Goal: Task Accomplishment & Management: Complete application form

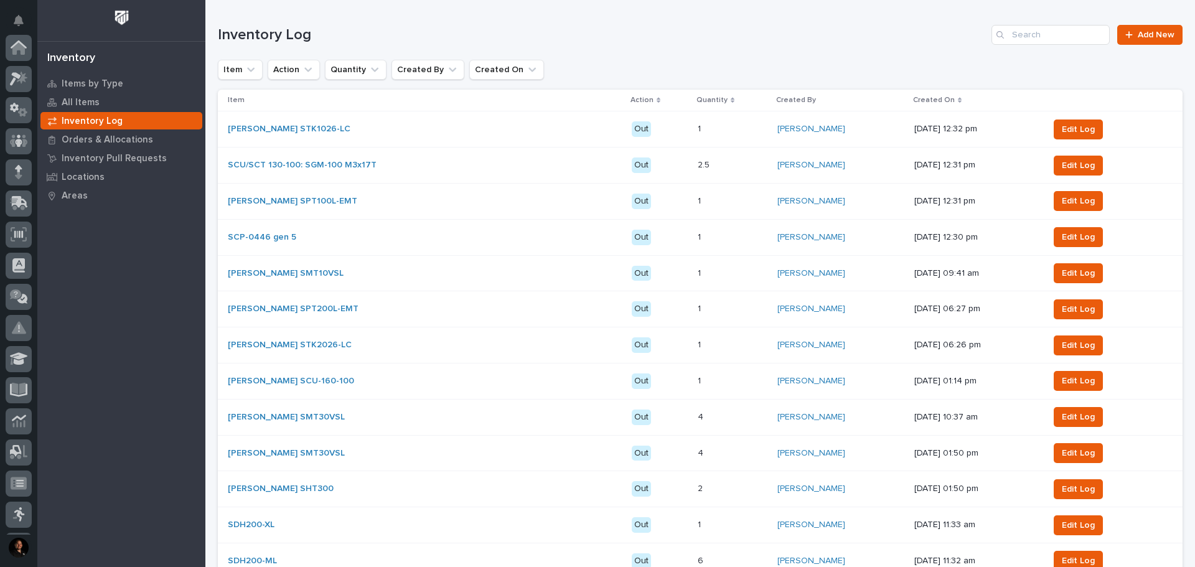
scroll to position [185, 0]
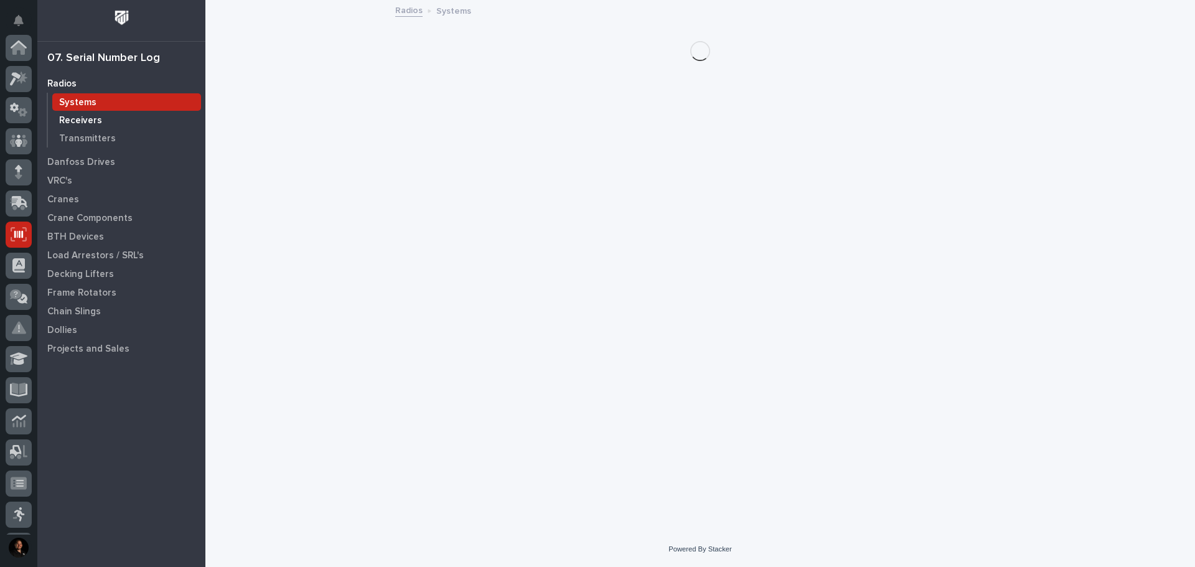
scroll to position [185, 0]
click at [110, 220] on p "Crane Components" at bounding box center [89, 218] width 85 height 11
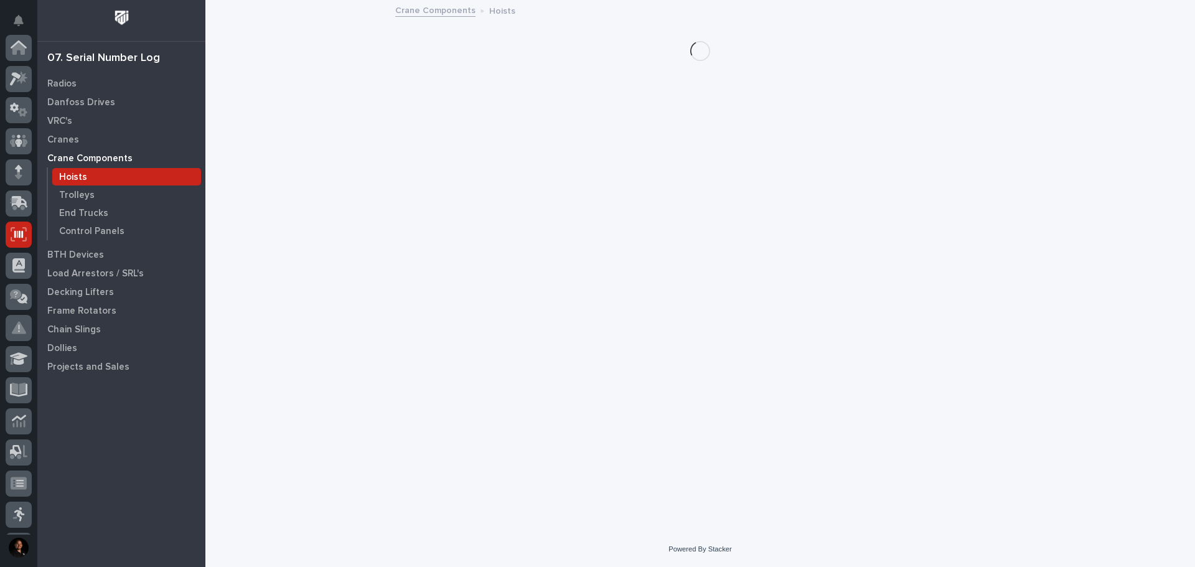
scroll to position [185, 0]
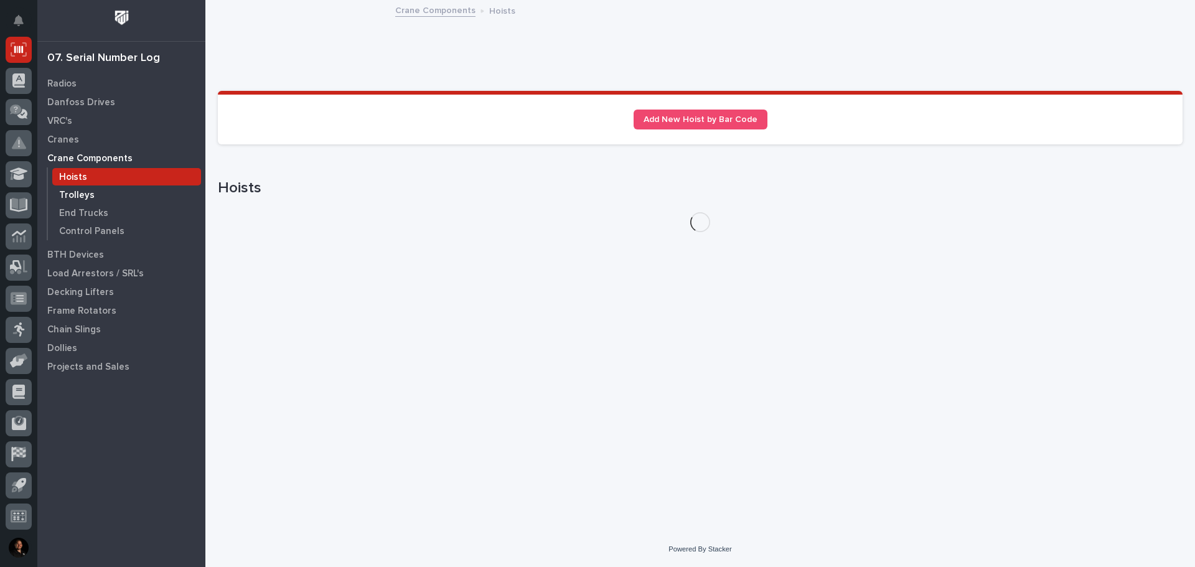
click at [91, 191] on p "Trolleys" at bounding box center [76, 195] width 35 height 11
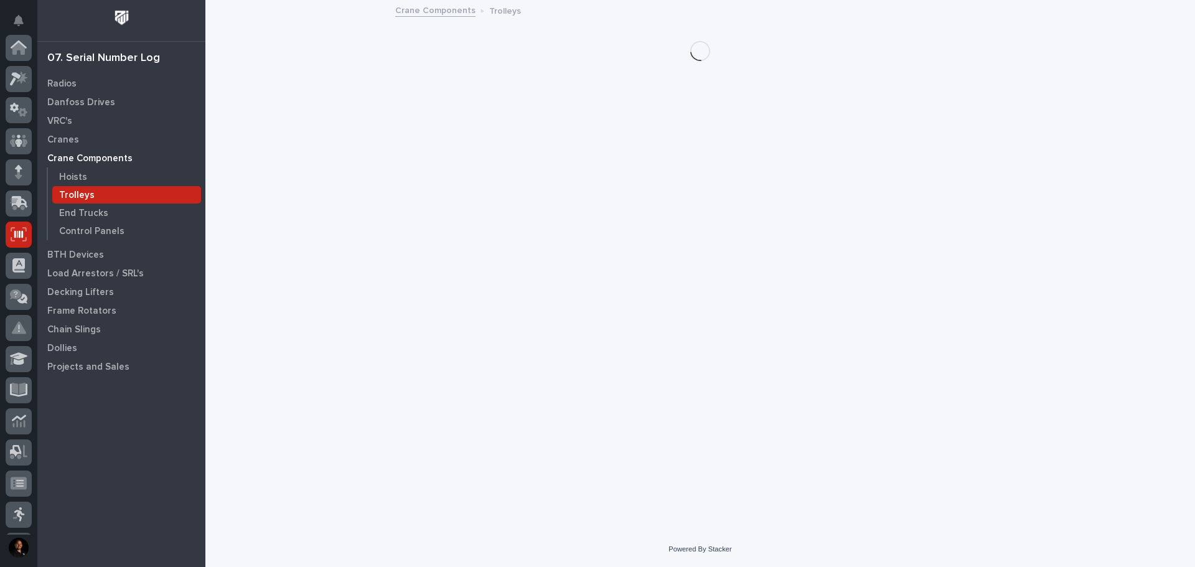
scroll to position [185, 0]
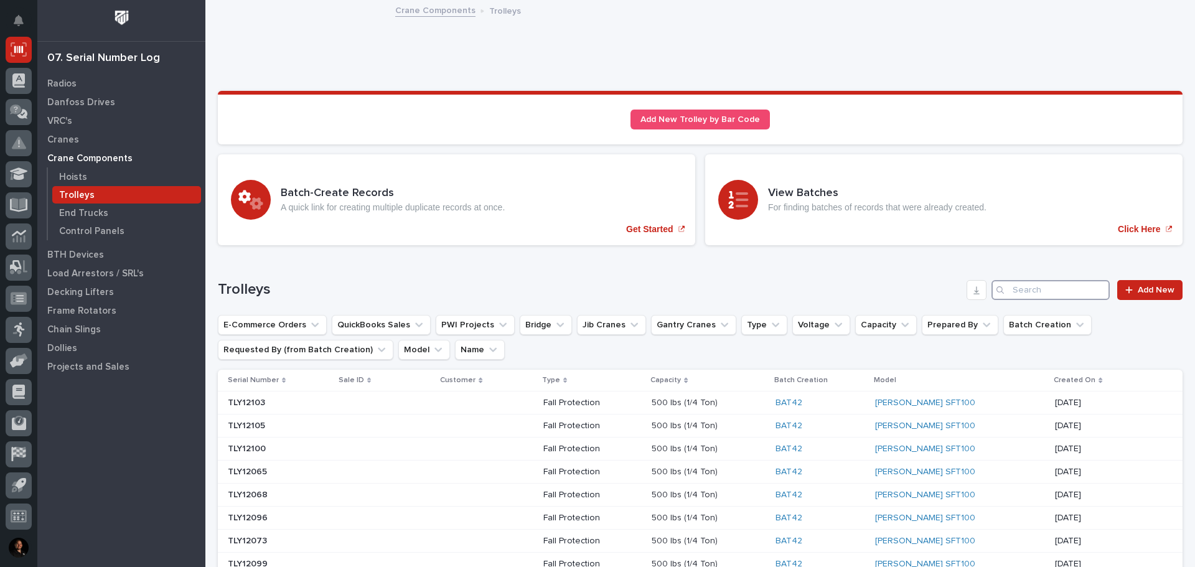
click at [1029, 287] on input "Search" at bounding box center [1050, 290] width 118 height 20
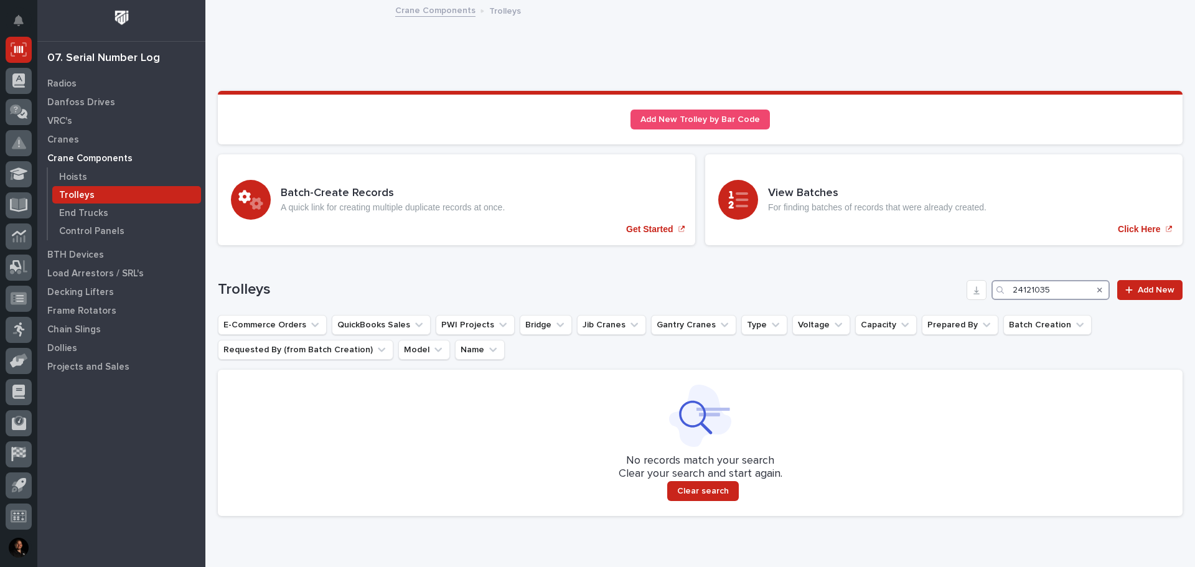
drag, startPoint x: 1054, startPoint y: 291, endPoint x: 983, endPoint y: 291, distance: 70.9
click at [991, 291] on div "24121035" at bounding box center [1050, 290] width 118 height 20
type input "27354"
drag, startPoint x: 1053, startPoint y: 292, endPoint x: 978, endPoint y: 293, distance: 75.3
click at [978, 293] on div "Trolleys 27354 Add New" at bounding box center [700, 290] width 964 height 20
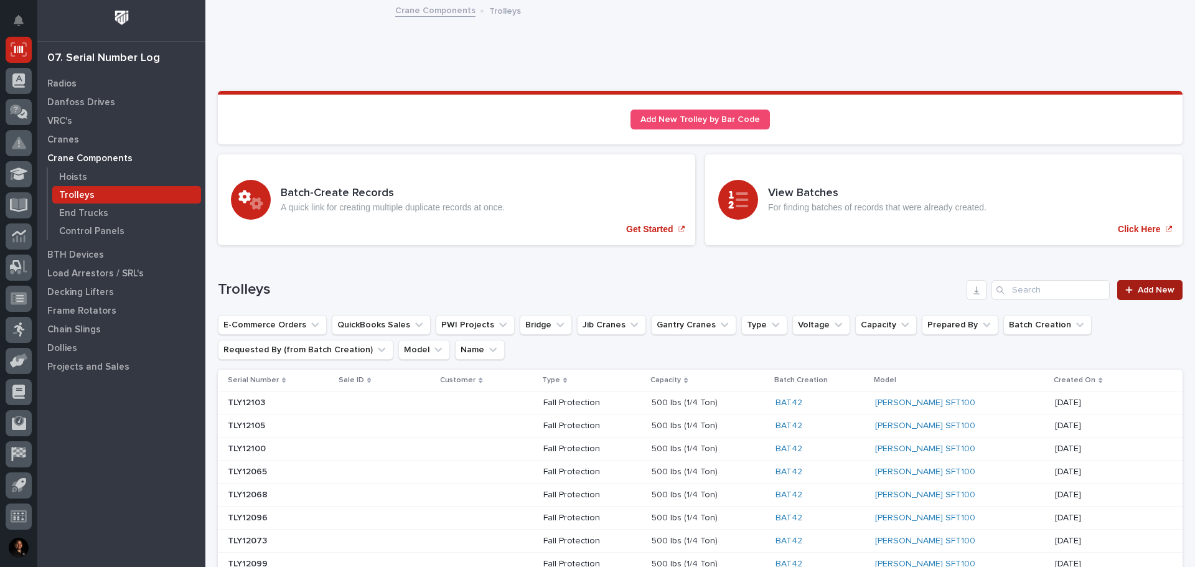
click at [1125, 289] on icon at bounding box center [1128, 289] width 7 height 7
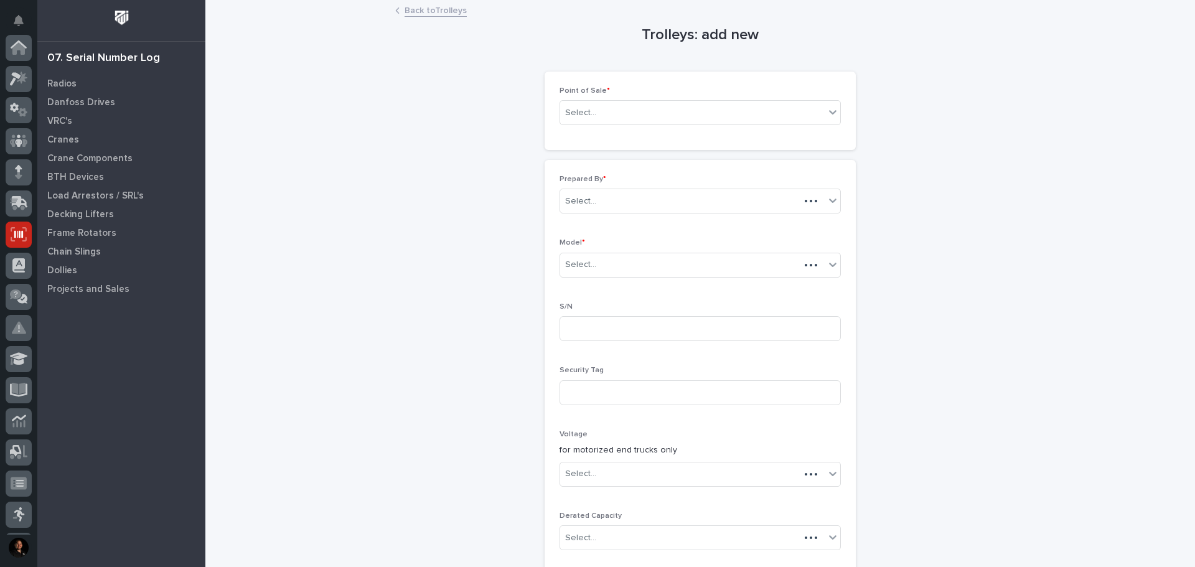
scroll to position [185, 0]
click at [602, 118] on div "Select..." at bounding box center [692, 113] width 264 height 21
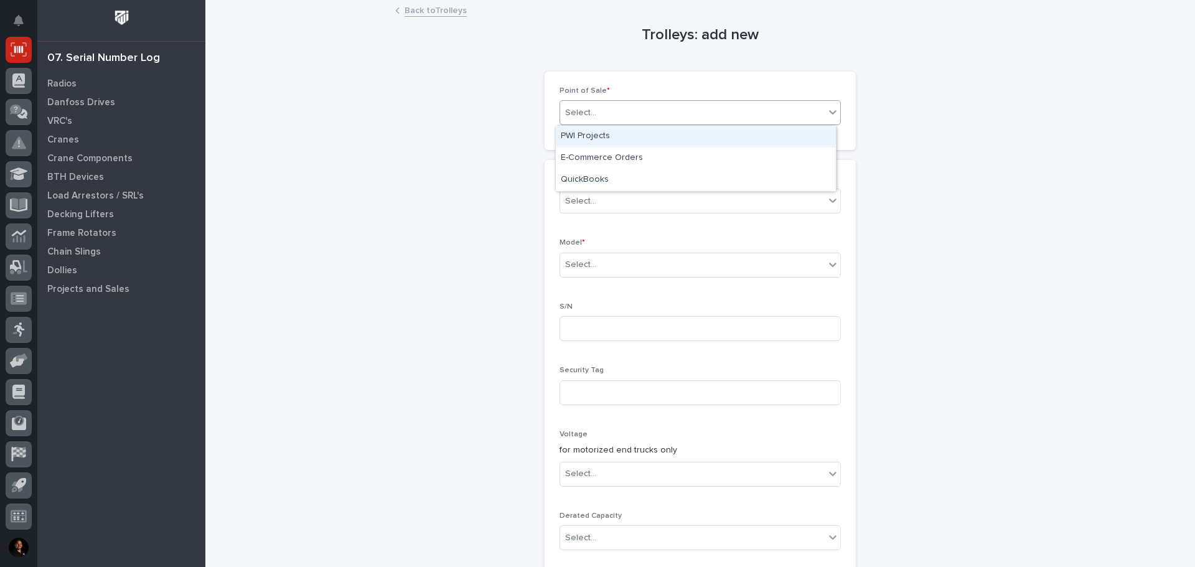
click at [595, 139] on div "PWI Projects" at bounding box center [696, 137] width 280 height 22
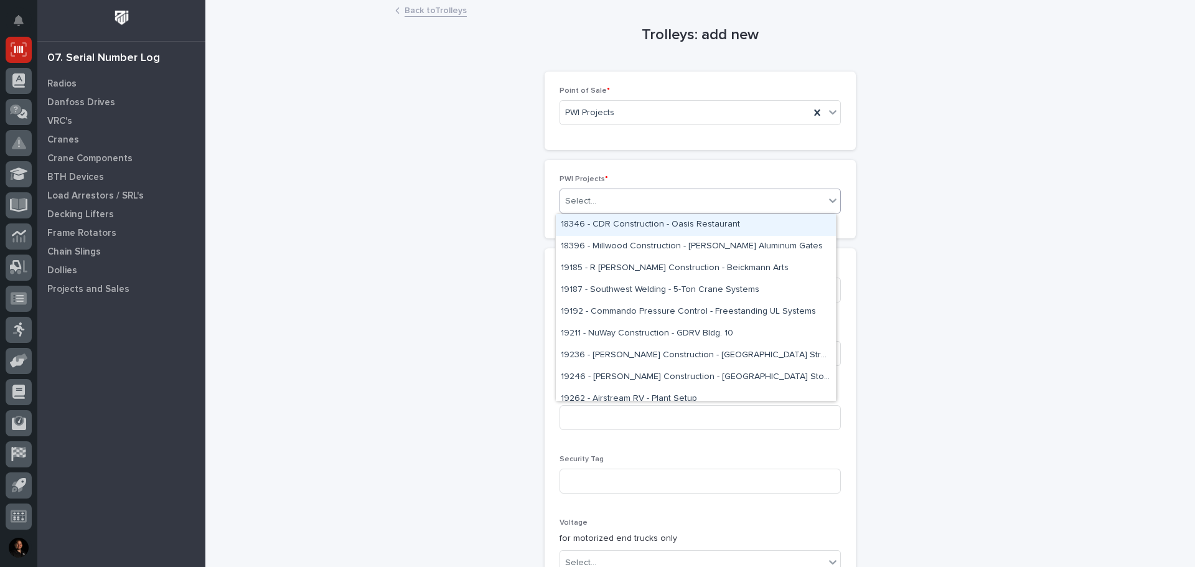
click at [594, 197] on div "Select..." at bounding box center [692, 201] width 264 height 21
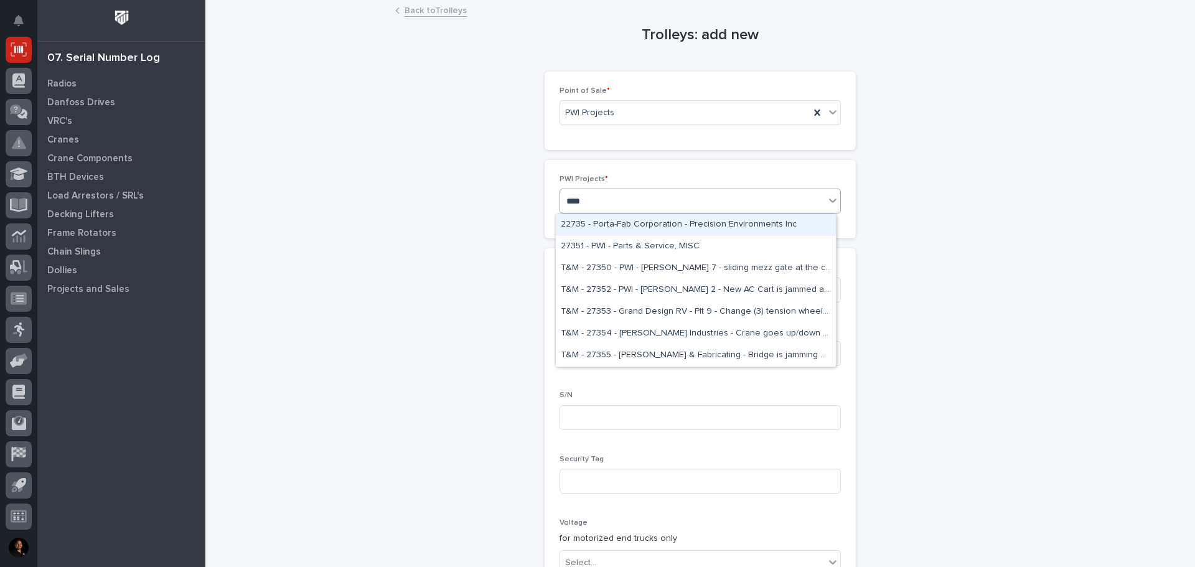
type input "*****"
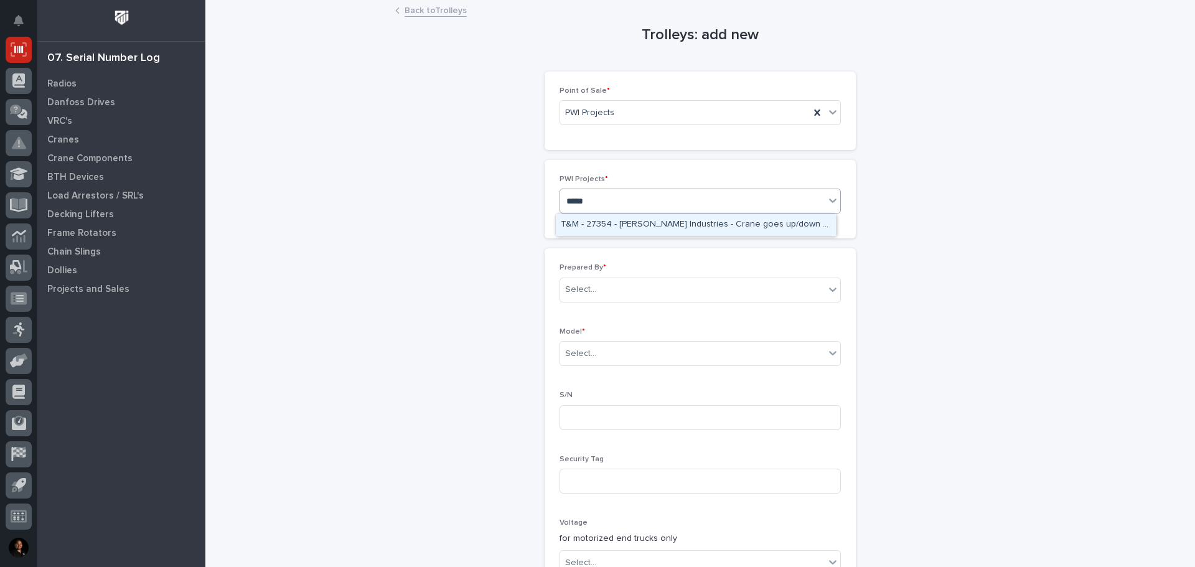
click at [616, 221] on div "T&M - 27354 - [PERSON_NAME] Industries - Crane goes up/down but not side to side" at bounding box center [696, 225] width 280 height 22
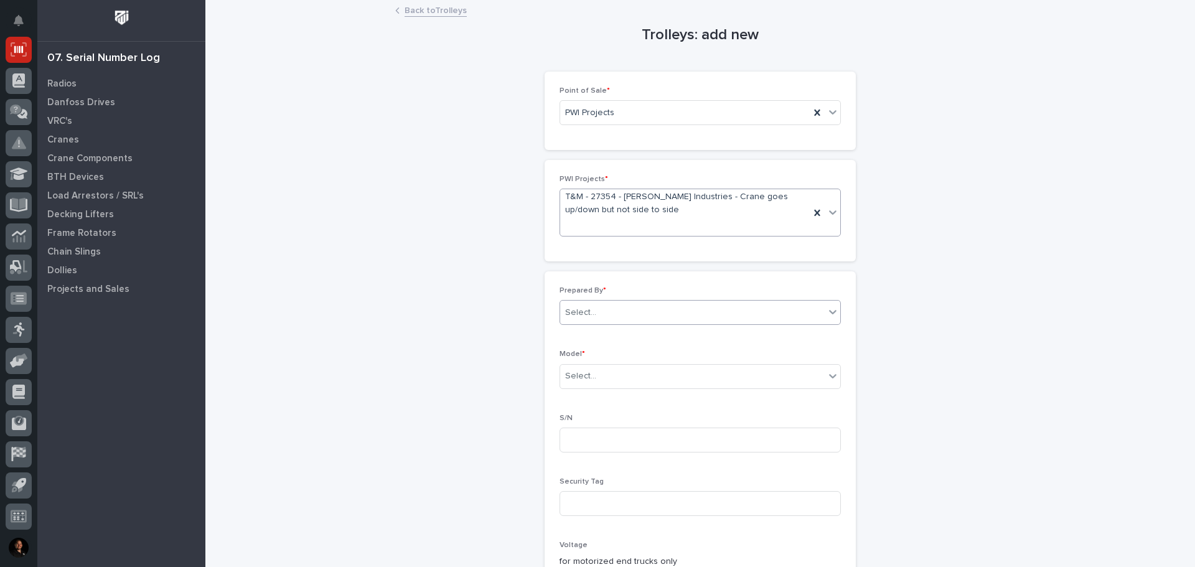
click at [622, 312] on div "Select..." at bounding box center [692, 312] width 264 height 21
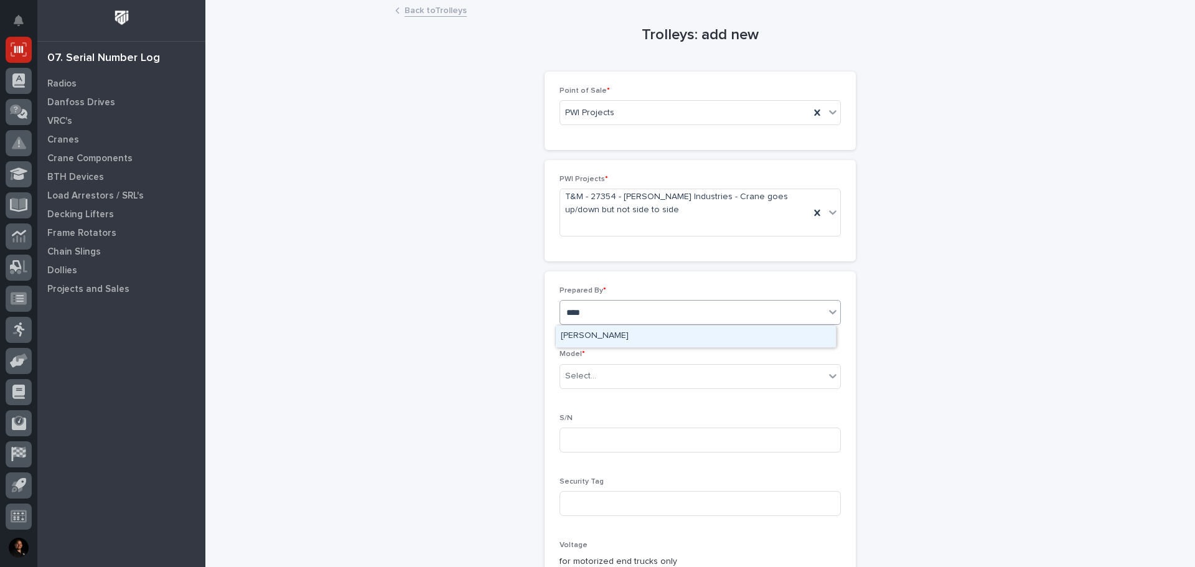
type input "*****"
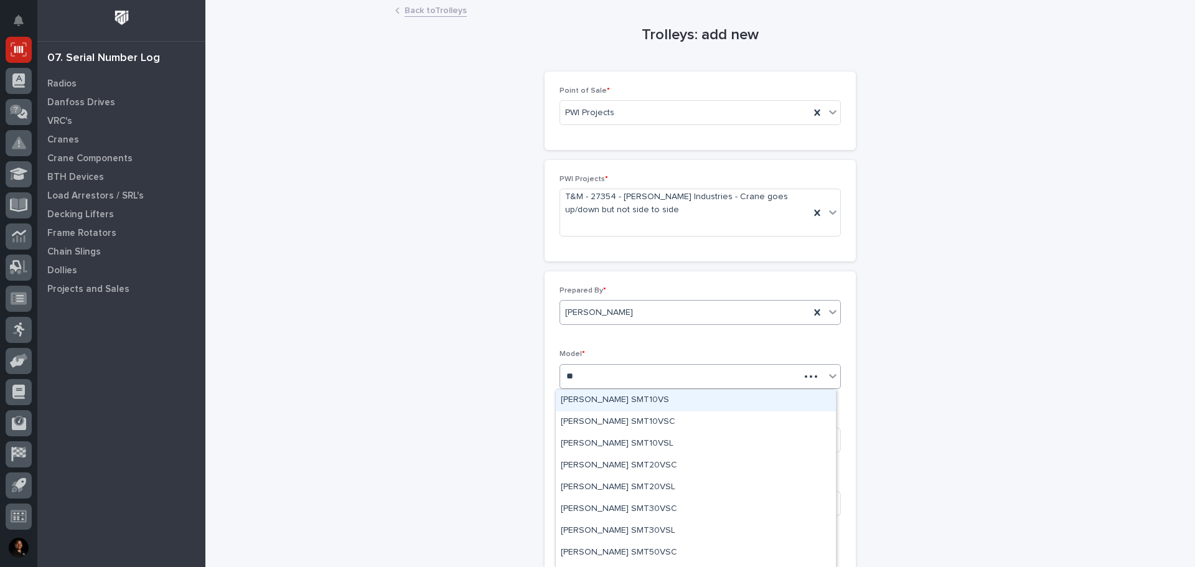
type input "***"
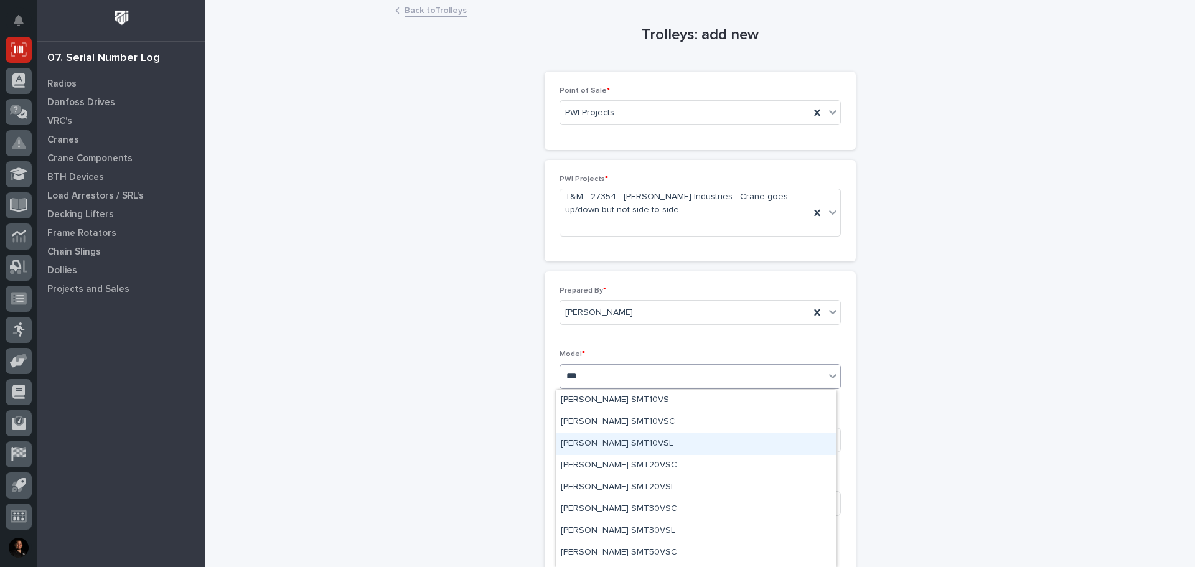
click at [600, 440] on div "[PERSON_NAME] SMT10VSL" at bounding box center [696, 444] width 280 height 22
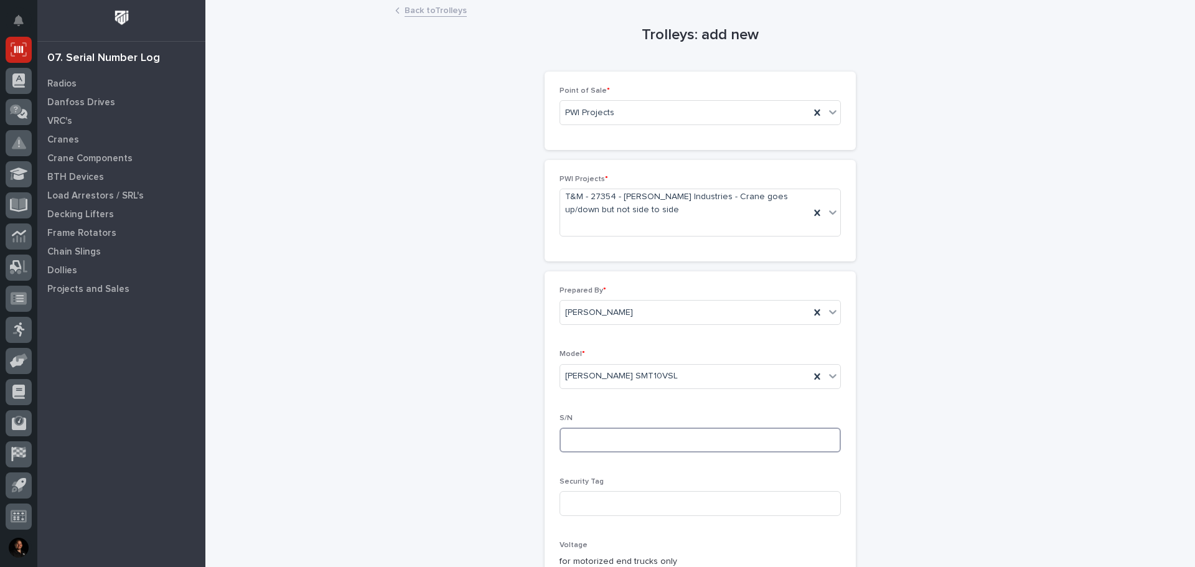
click at [600, 440] on input at bounding box center [699, 439] width 281 height 25
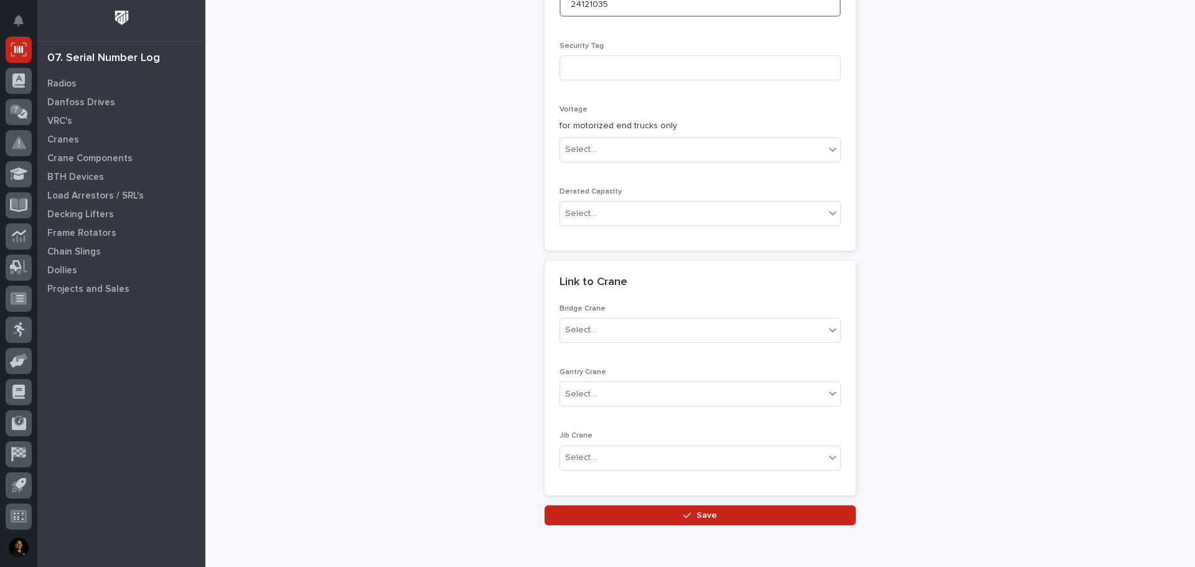
scroll to position [491, 0]
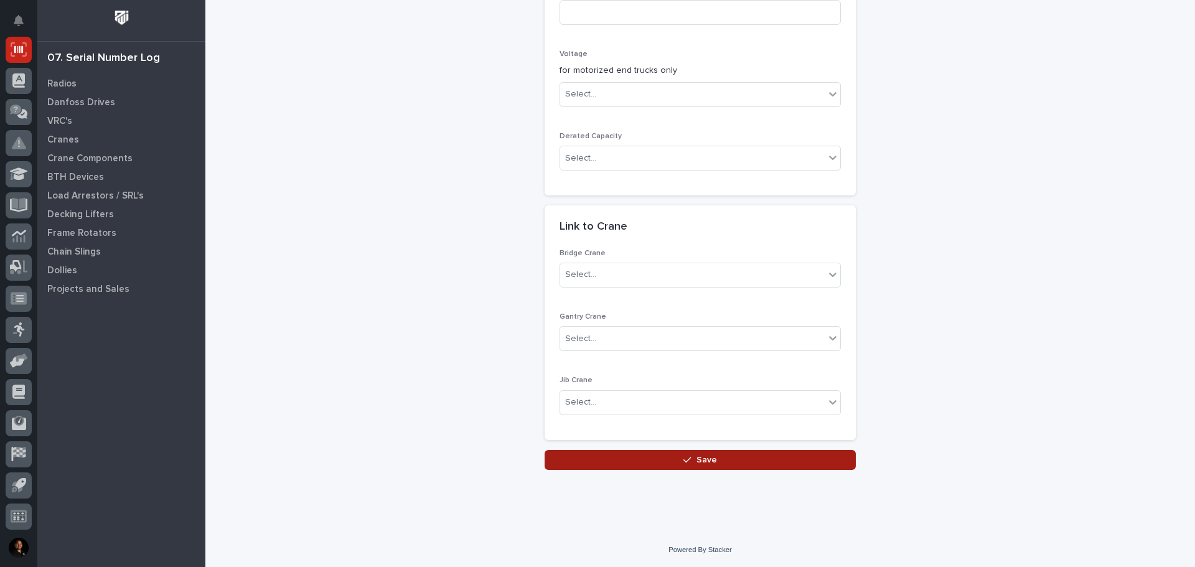
type input "24121035"
click at [643, 459] on button "Save" at bounding box center [699, 460] width 311 height 20
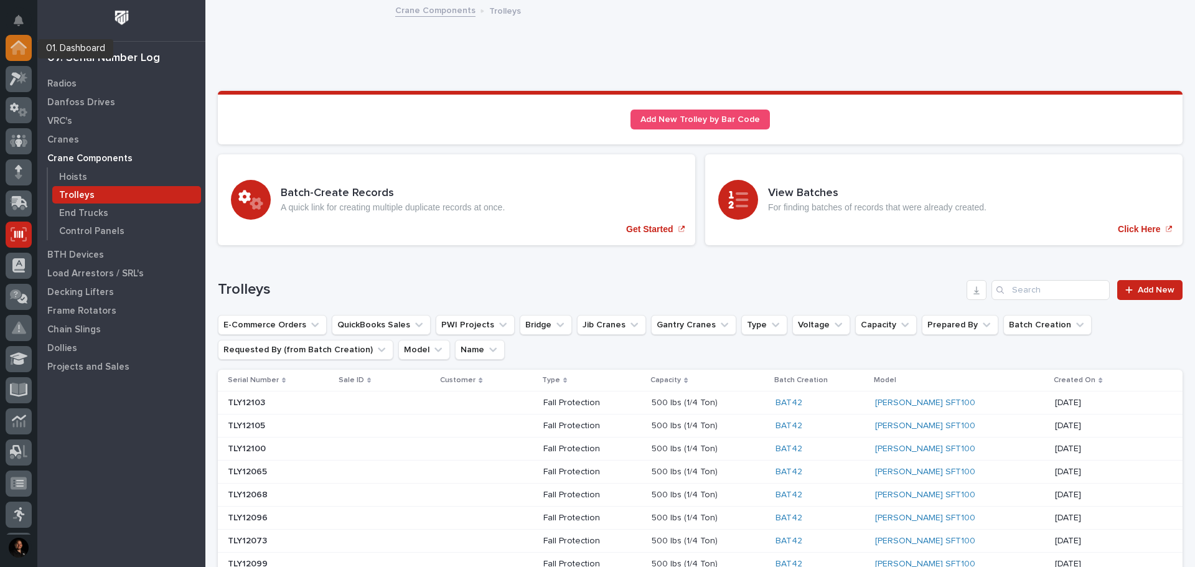
click at [14, 52] on icon at bounding box center [18, 48] width 12 height 12
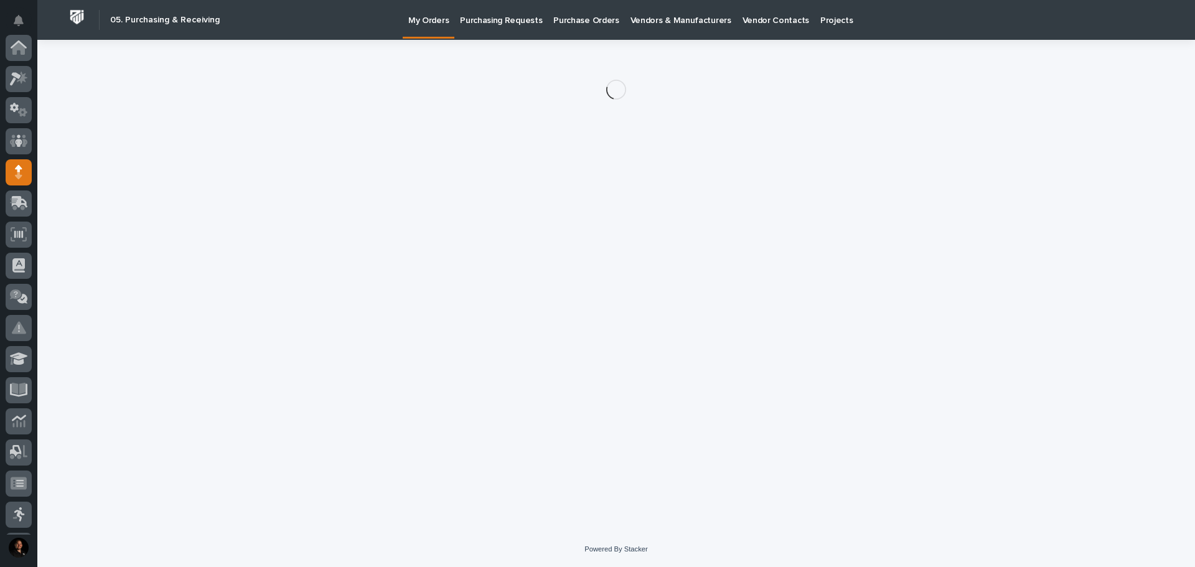
scroll to position [124, 0]
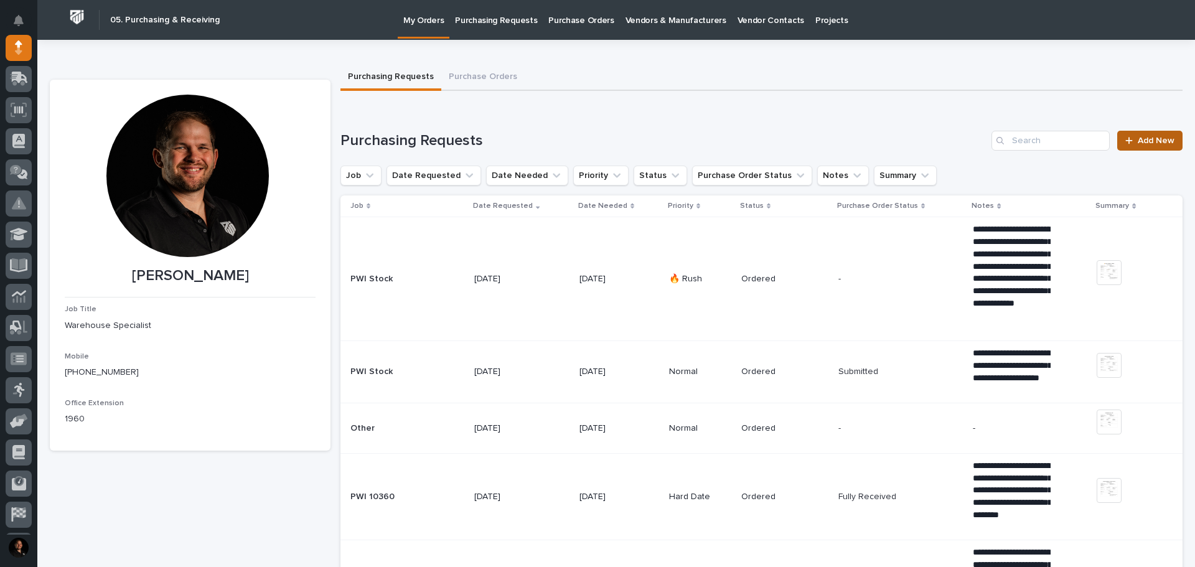
click at [1136, 147] on link "Add New" at bounding box center [1149, 141] width 65 height 20
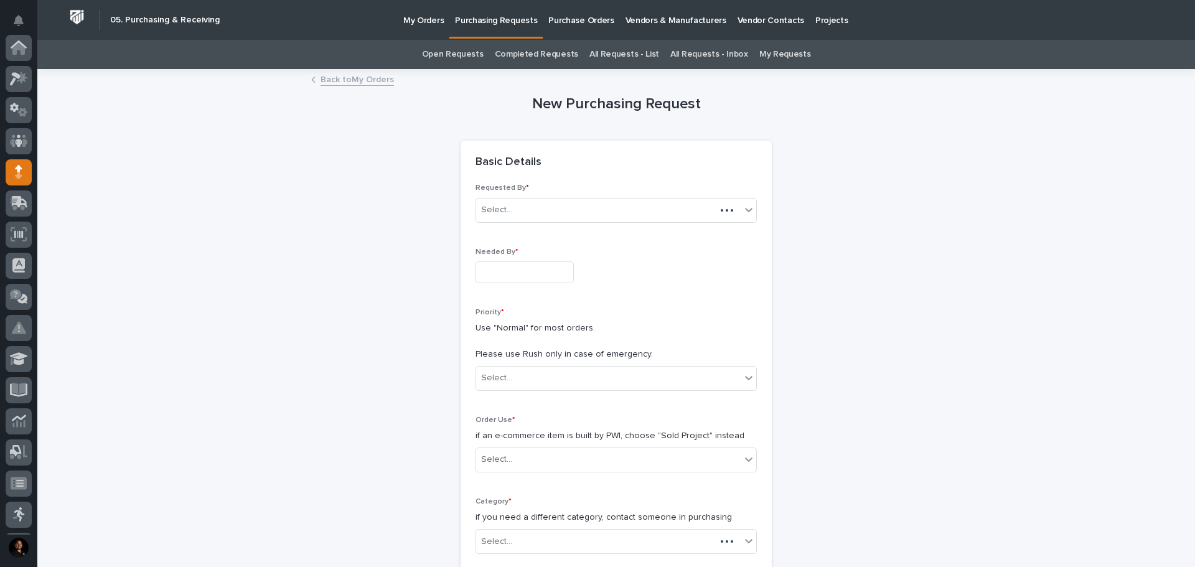
scroll to position [124, 0]
click at [530, 268] on input "text" at bounding box center [524, 272] width 98 height 22
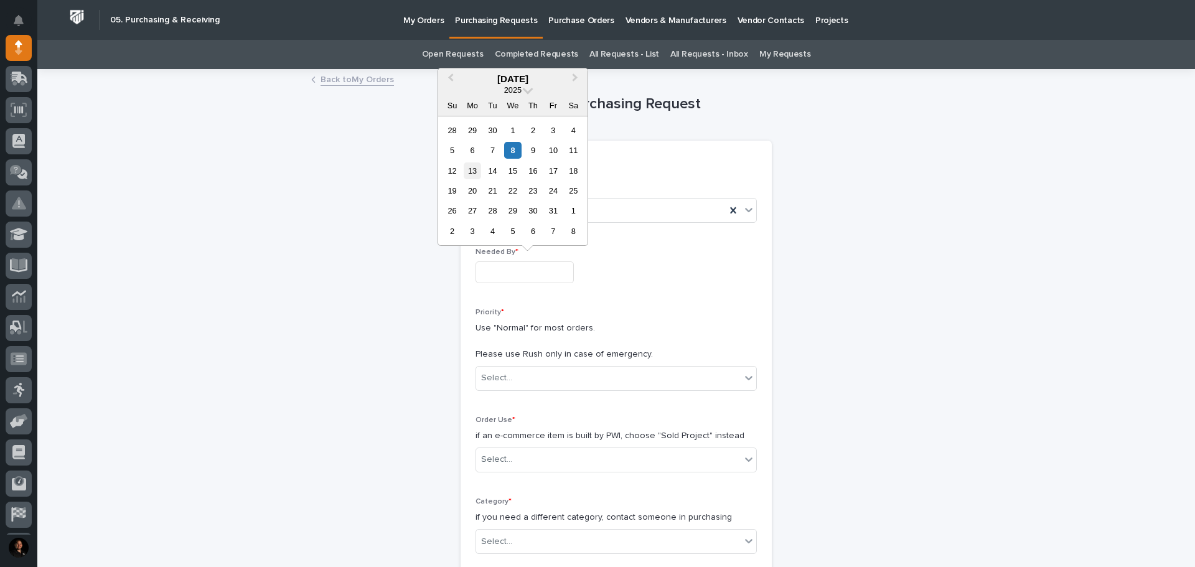
click at [475, 176] on div "13" at bounding box center [472, 170] width 17 height 17
type input "**********"
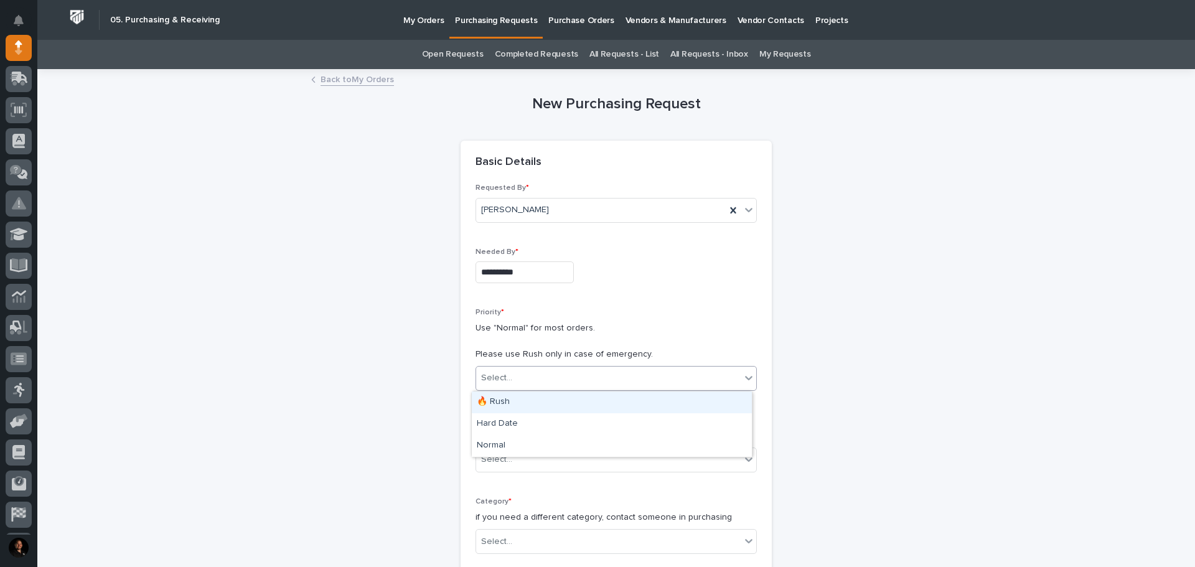
click at [533, 389] on div "Select..." at bounding box center [615, 378] width 281 height 25
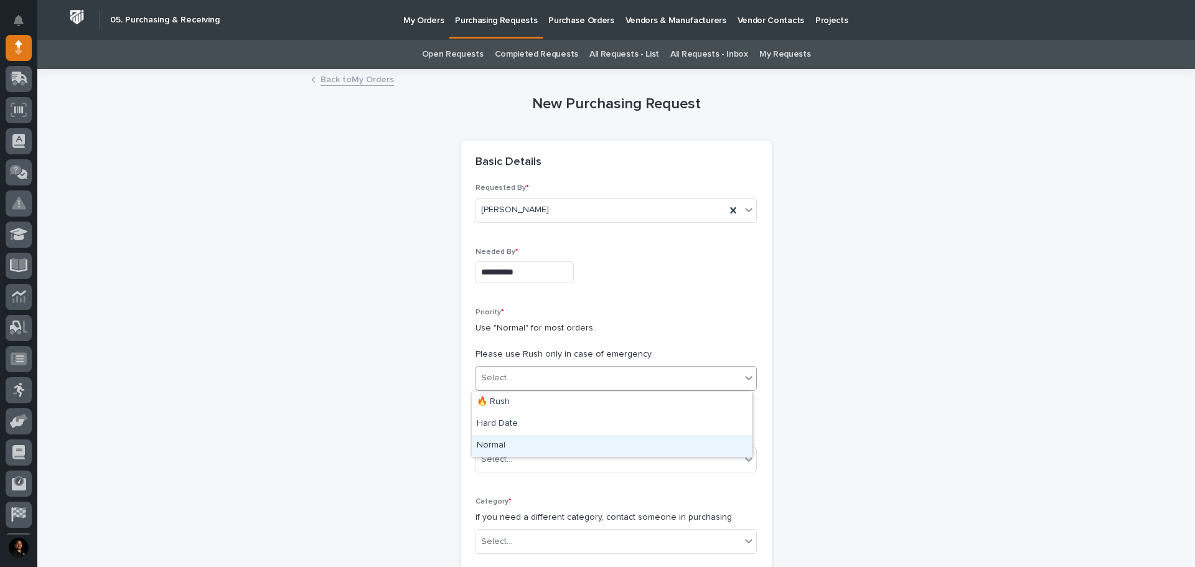
drag, startPoint x: 527, startPoint y: 411, endPoint x: 523, endPoint y: 444, distance: 32.6
click at [523, 444] on div "Normal" at bounding box center [612, 446] width 280 height 22
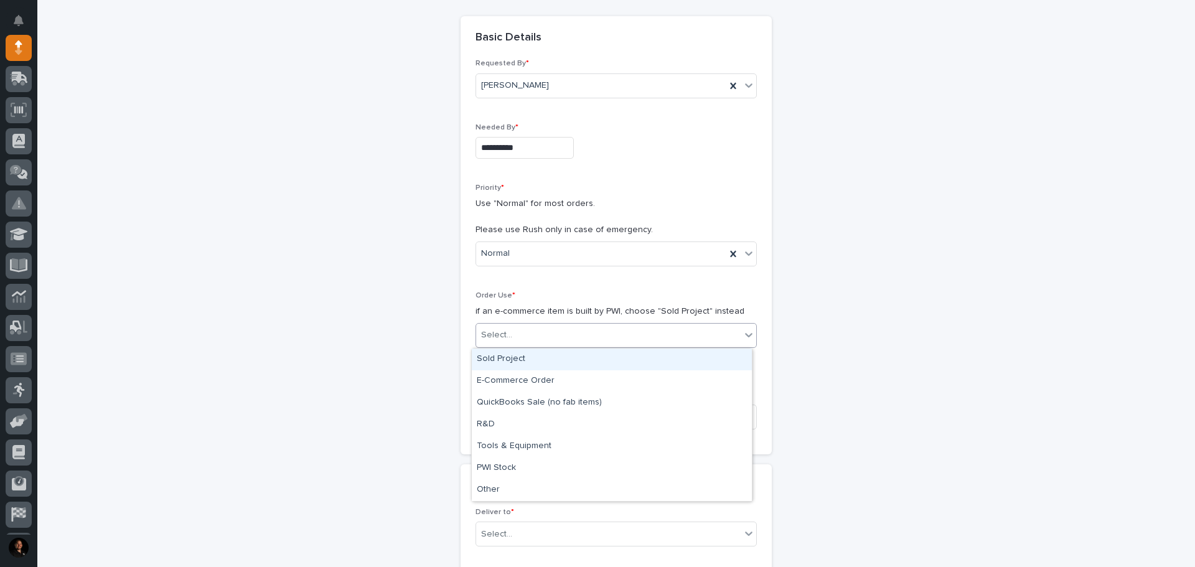
click at [513, 334] on div "Select..." at bounding box center [608, 335] width 264 height 21
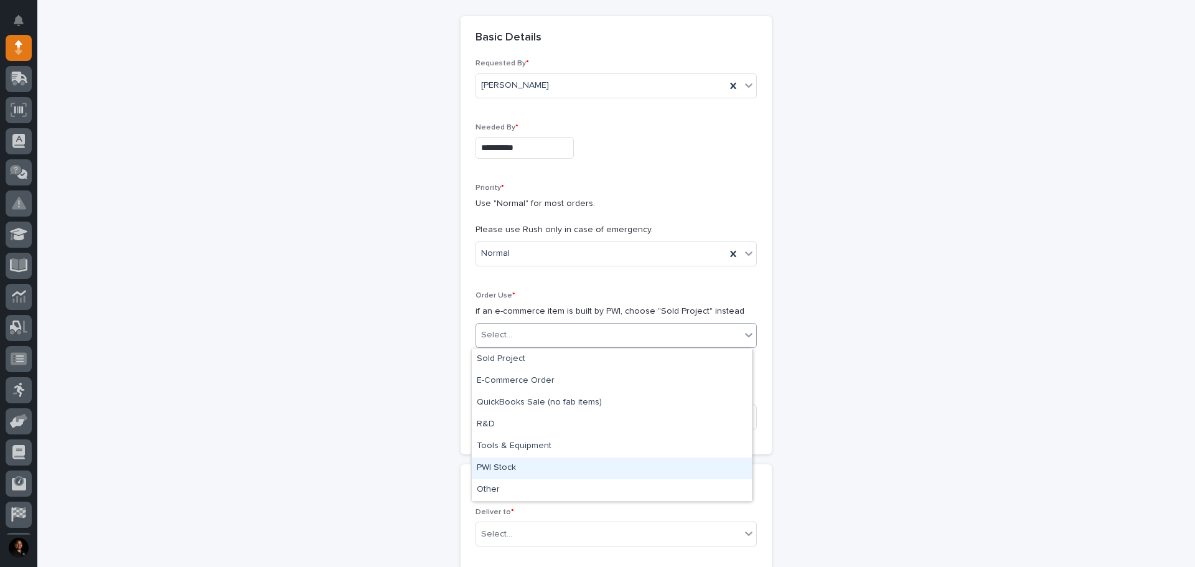
click at [503, 466] on div "PWI Stock" at bounding box center [612, 468] width 280 height 22
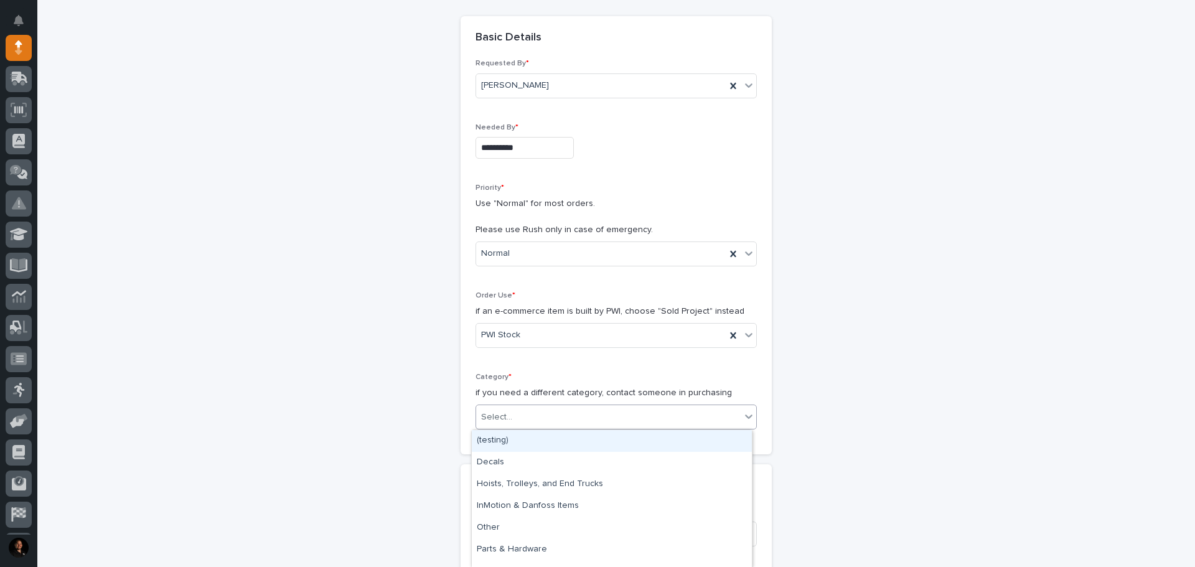
click at [510, 418] on div "Select..." at bounding box center [608, 417] width 264 height 21
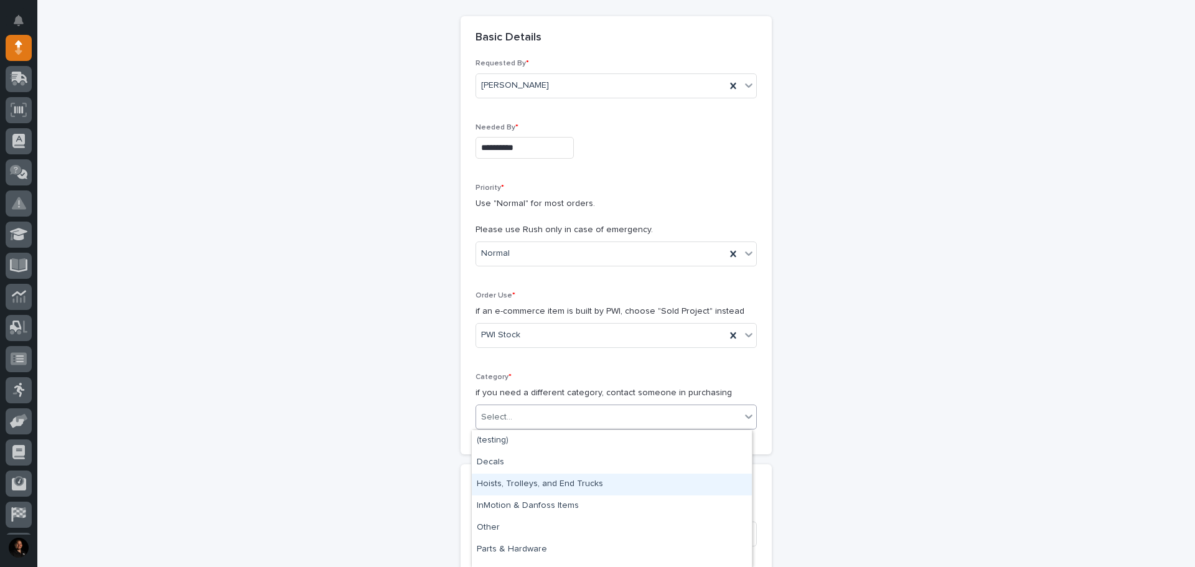
click at [522, 479] on div "Hoists, Trolleys, and End Trucks" at bounding box center [612, 485] width 280 height 22
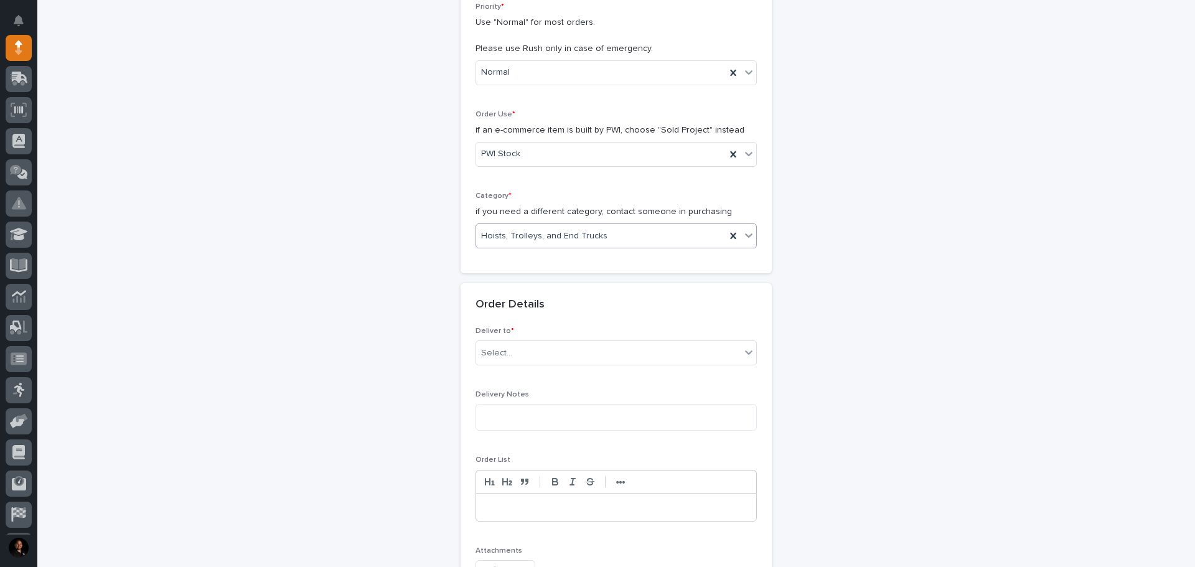
scroll to position [311, 0]
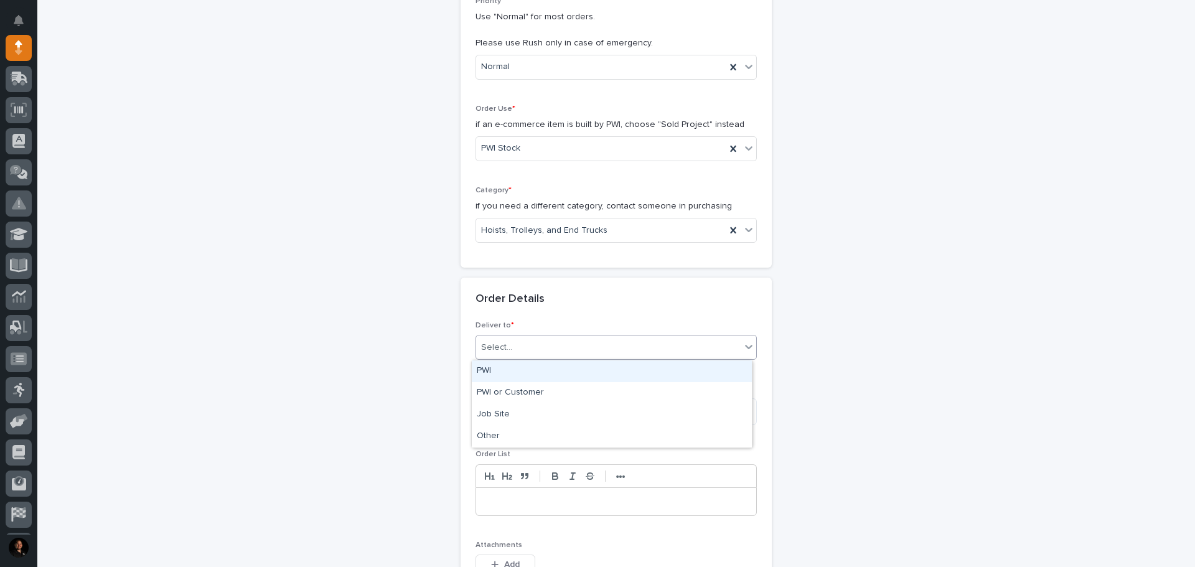
click at [518, 351] on div "Select..." at bounding box center [608, 347] width 264 height 21
click at [506, 368] on div "PWI" at bounding box center [612, 371] width 280 height 22
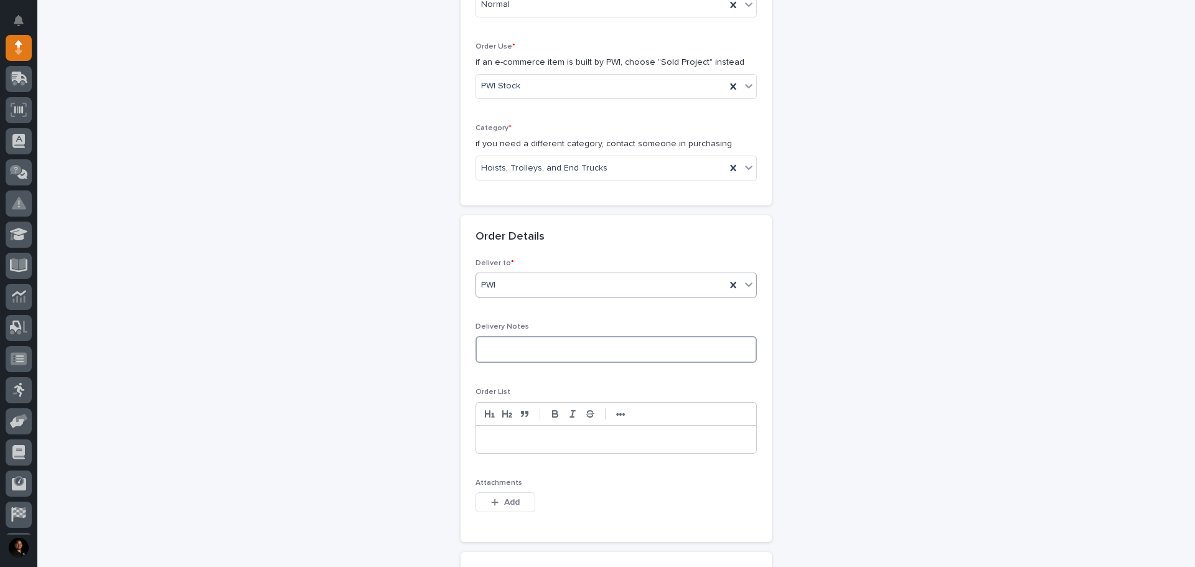
click at [503, 350] on textarea at bounding box center [615, 349] width 281 height 27
type textarea "*"
type textarea "**********"
click at [480, 439] on div at bounding box center [616, 439] width 280 height 27
drag, startPoint x: 664, startPoint y: 441, endPoint x: 471, endPoint y: 437, distance: 192.9
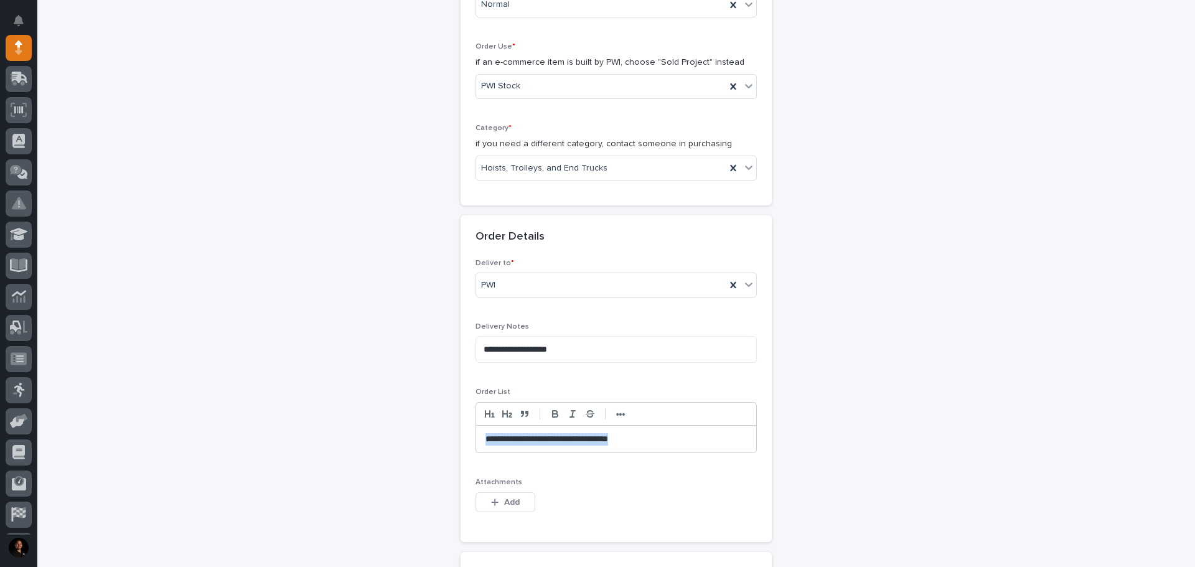
click at [478, 436] on div "**********" at bounding box center [616, 439] width 280 height 27
copy p "**********"
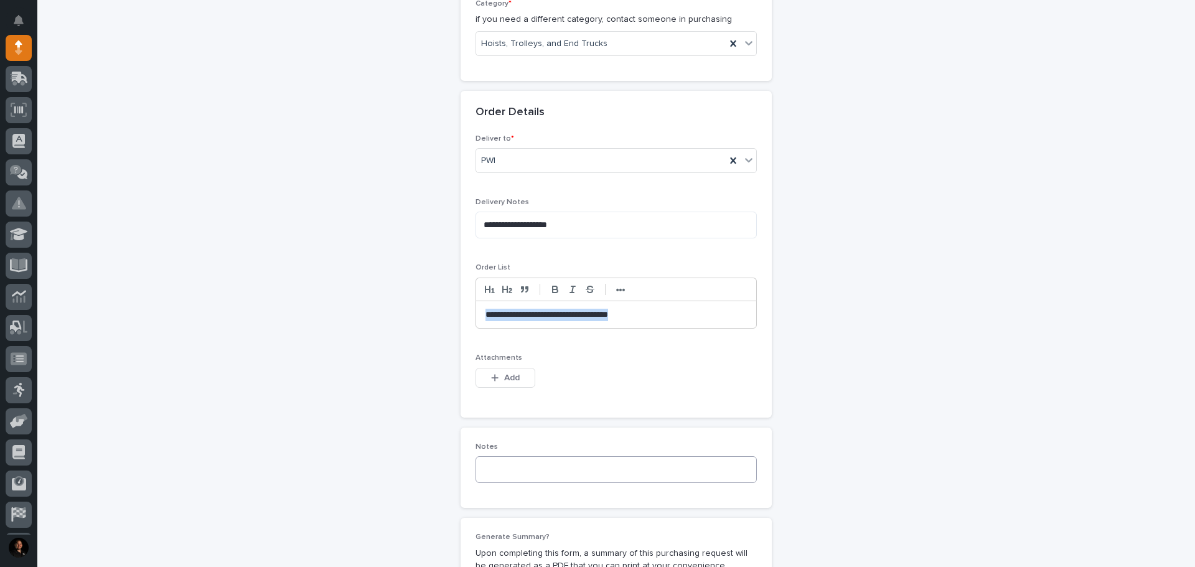
scroll to position [560, 0]
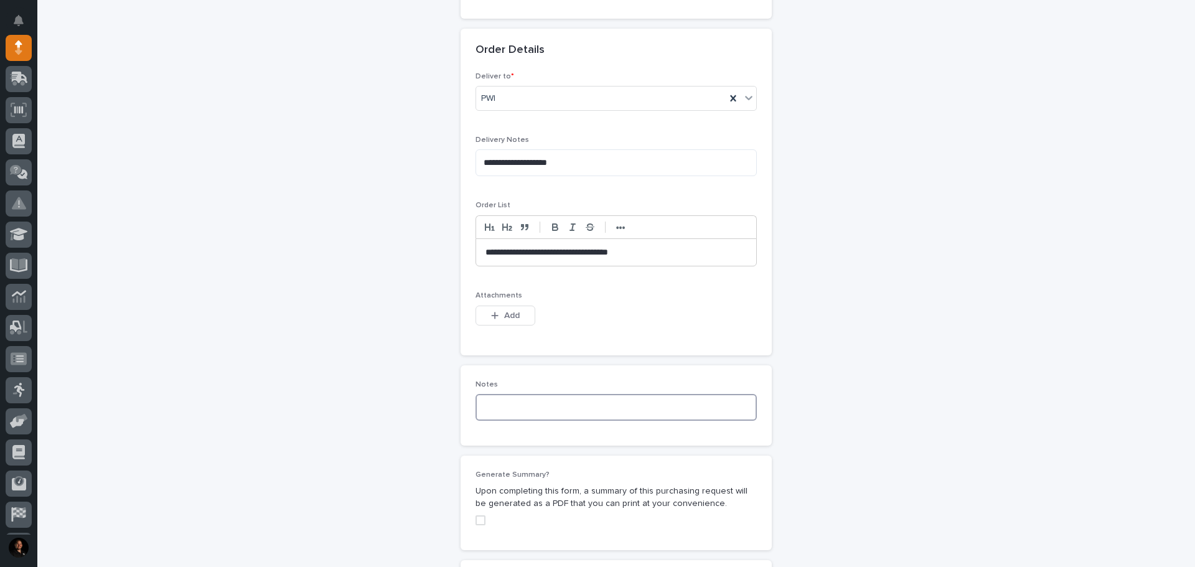
click at [521, 403] on textarea at bounding box center [615, 407] width 281 height 27
paste textarea "**********"
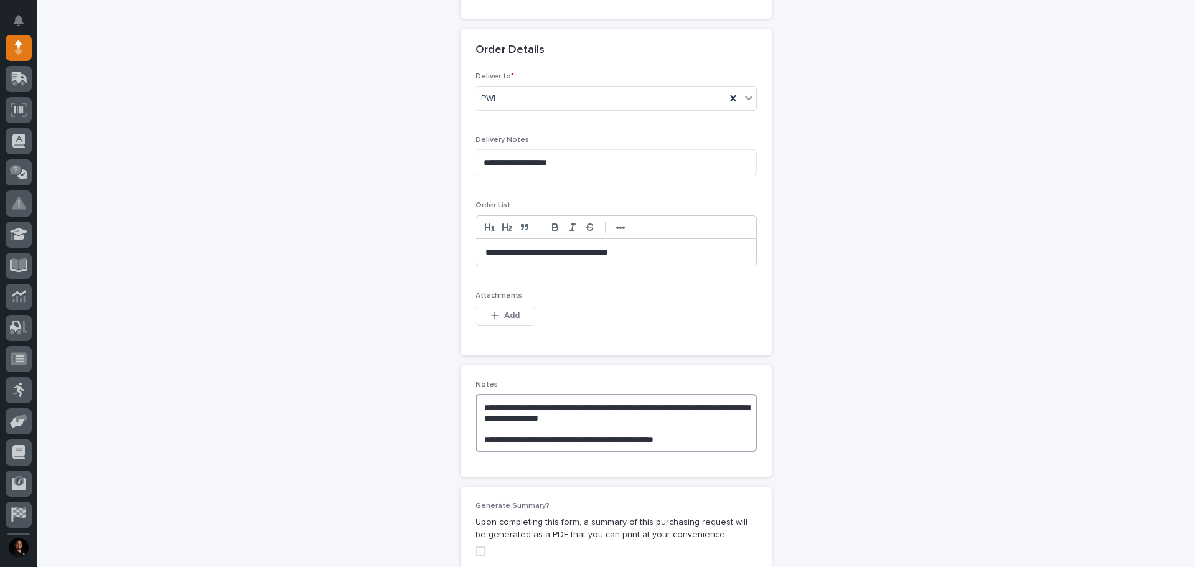
scroll to position [684, 0]
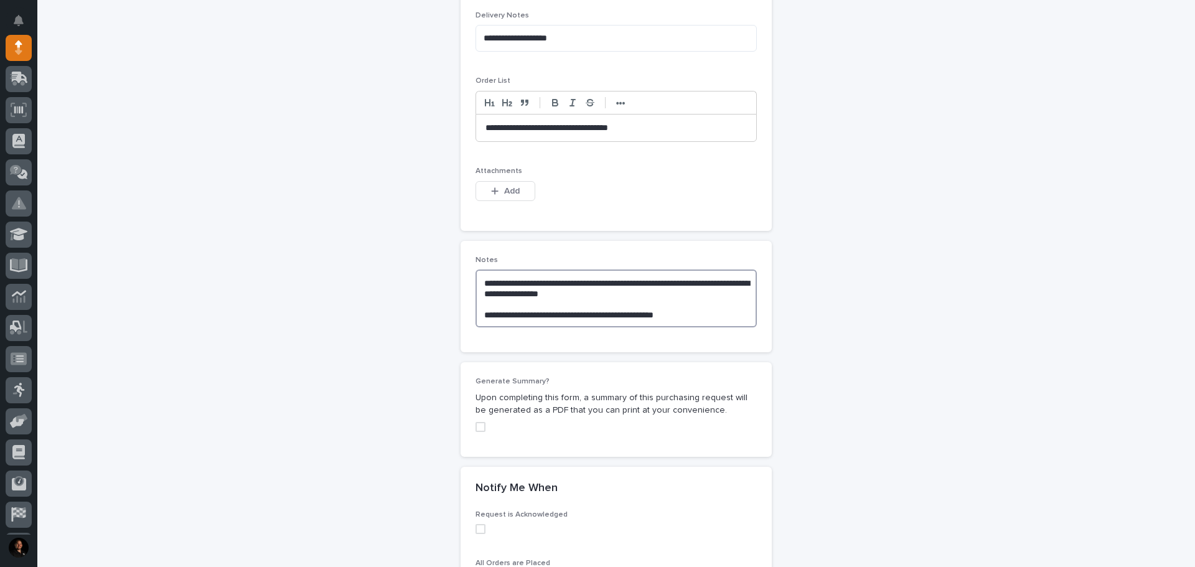
click at [477, 426] on span at bounding box center [480, 427] width 10 height 10
type textarea "**********"
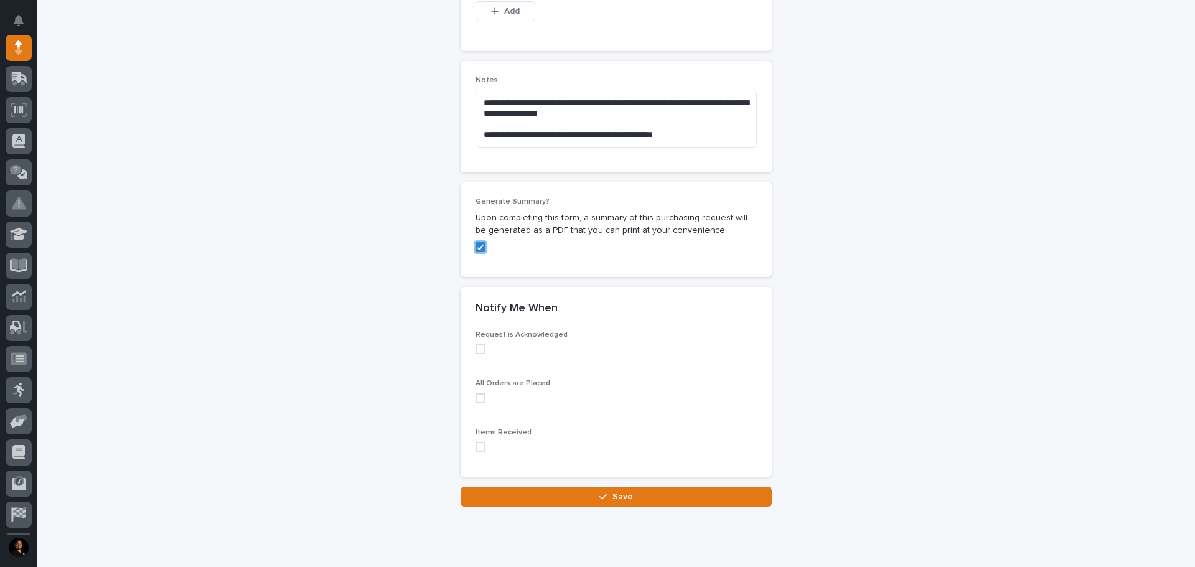
scroll to position [871, 0]
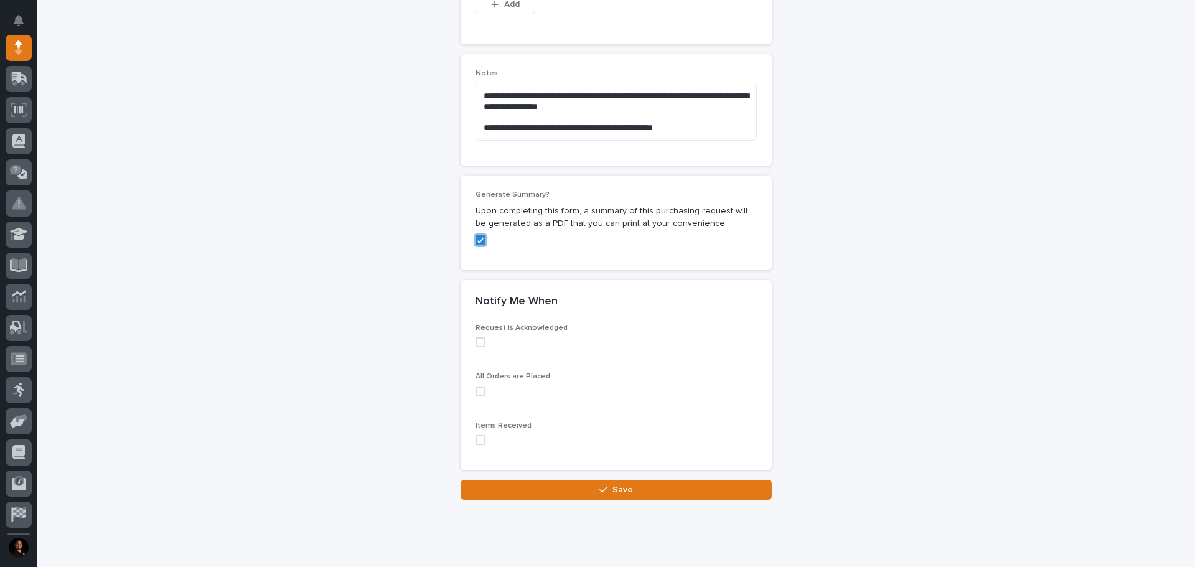
click at [484, 346] on label at bounding box center [615, 342] width 281 height 10
click at [477, 338] on span at bounding box center [480, 342] width 10 height 10
click at [475, 339] on span at bounding box center [480, 342] width 10 height 10
click at [479, 388] on span at bounding box center [480, 391] width 10 height 10
click at [475, 443] on span at bounding box center [480, 440] width 10 height 10
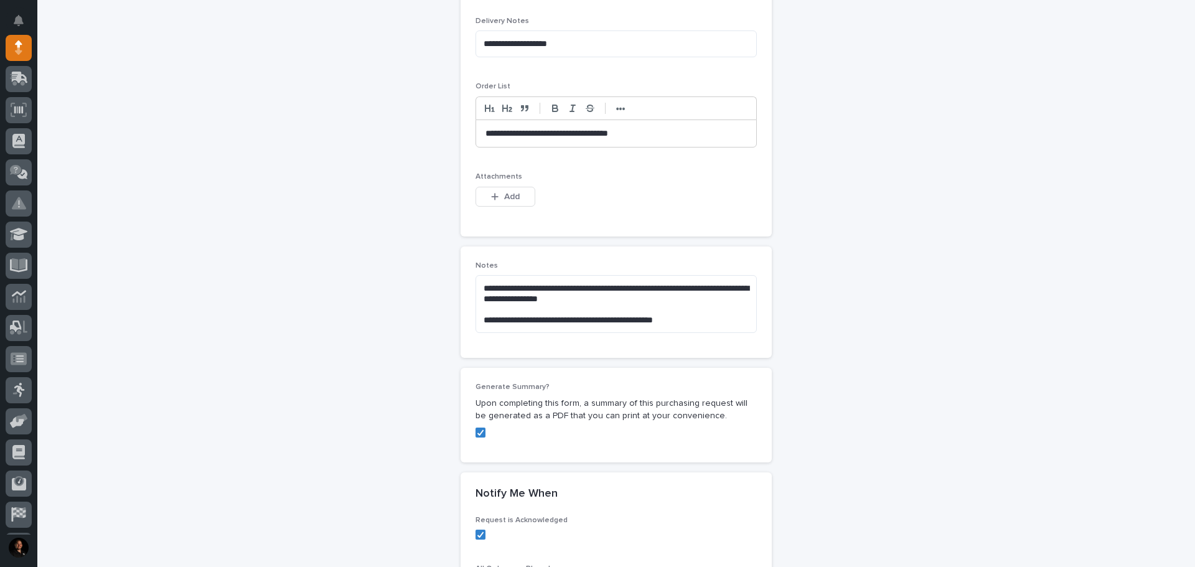
scroll to position [498, 0]
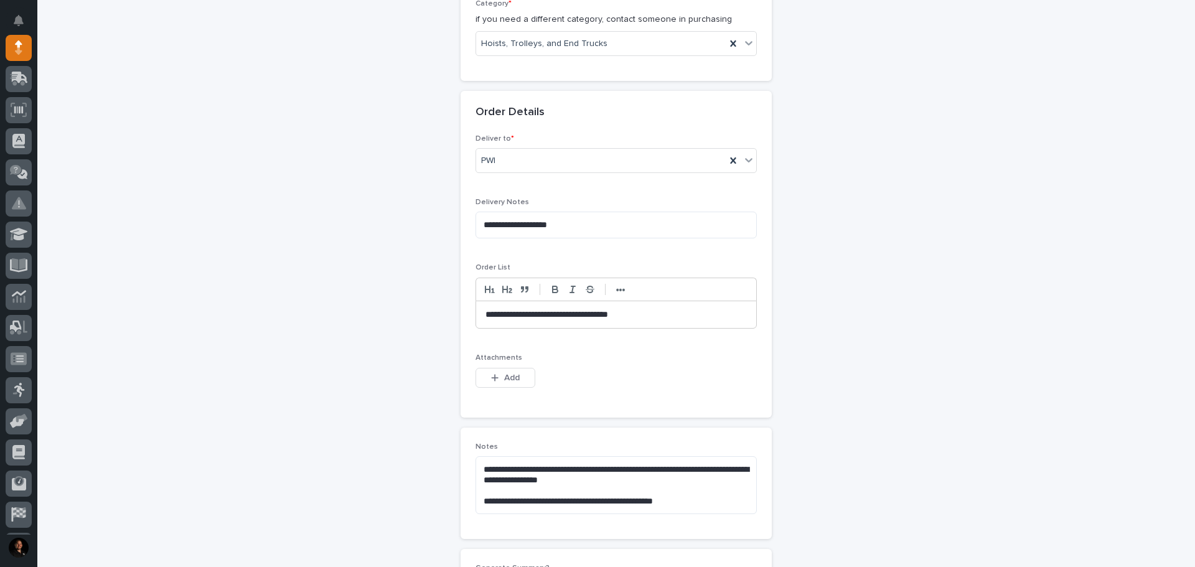
click at [485, 314] on p "**********" at bounding box center [615, 315] width 261 height 12
click at [669, 321] on div "**********" at bounding box center [616, 314] width 280 height 27
click at [485, 311] on p "**********" at bounding box center [615, 315] width 261 height 12
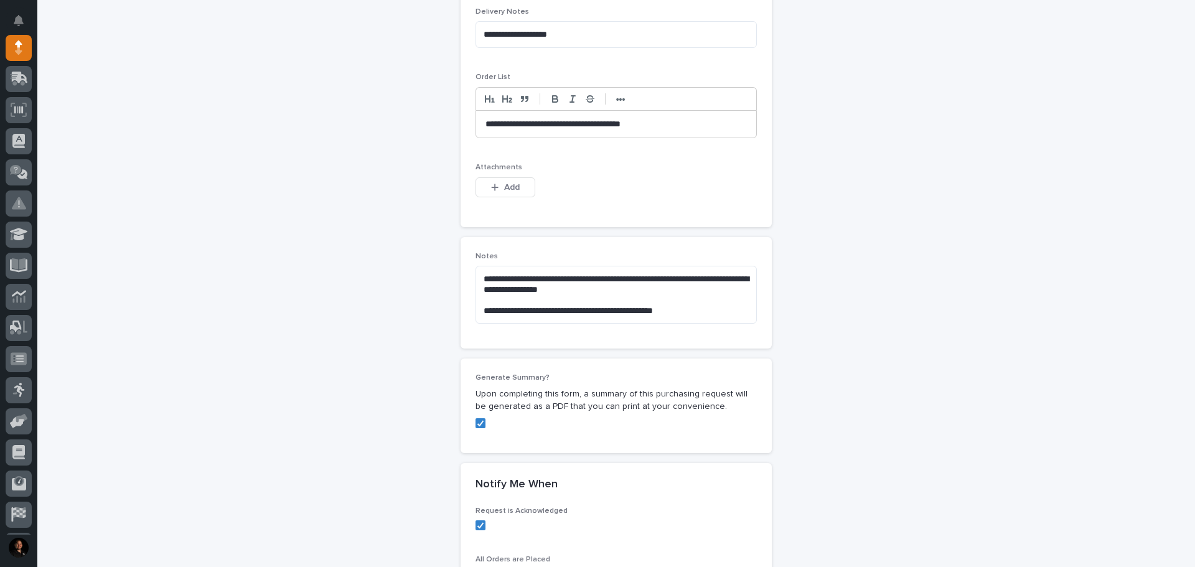
scroll to position [436, 0]
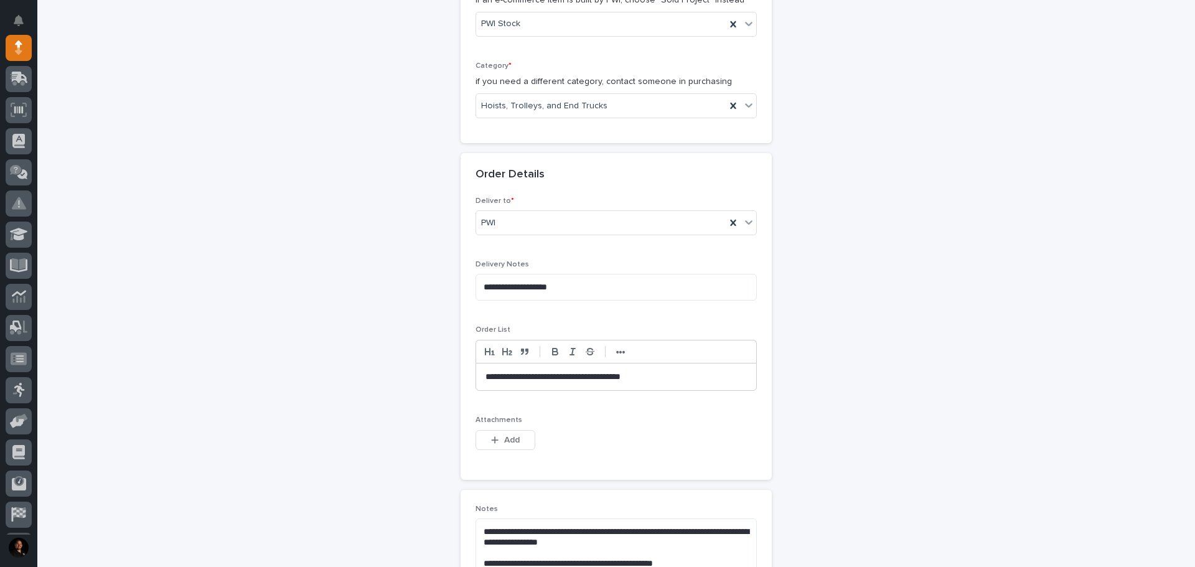
click at [243, 224] on div "**********" at bounding box center [616, 285] width 1133 height 1301
click at [511, 439] on span "Add" at bounding box center [512, 439] width 16 height 11
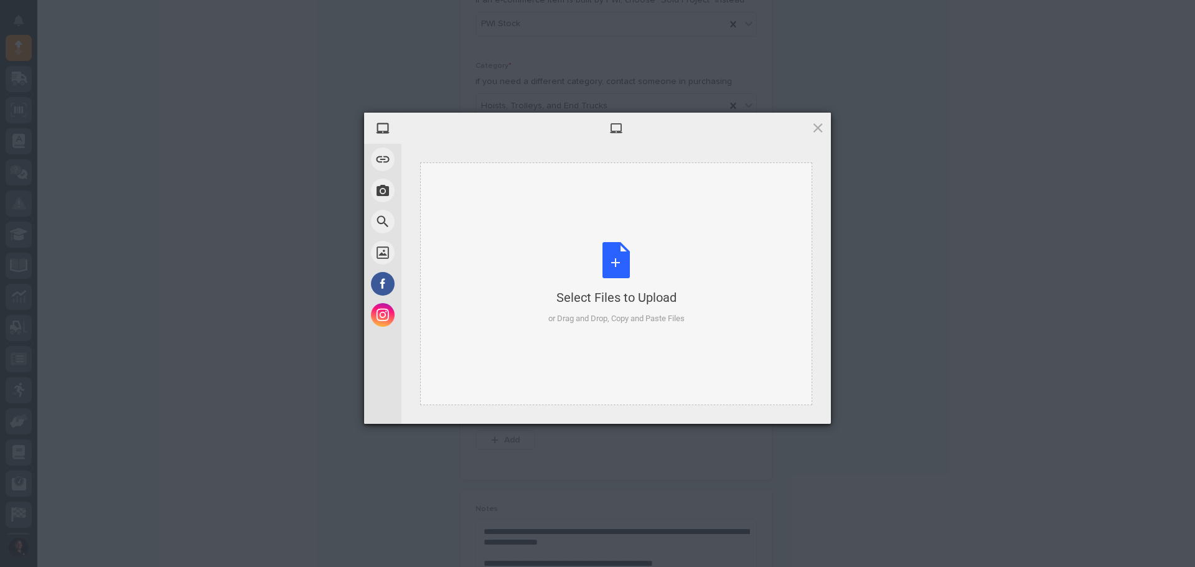
click at [599, 329] on div "Select Files to Upload or Drag and Drop, Copy and Paste Files" at bounding box center [616, 283] width 392 height 243
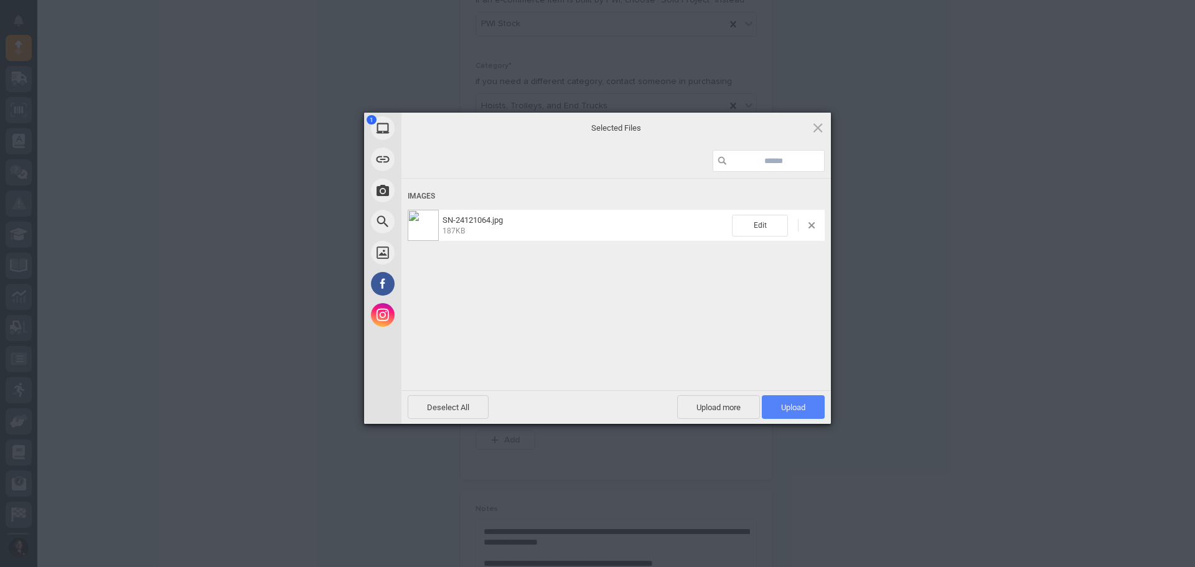
click at [808, 411] on span "Upload 1" at bounding box center [793, 407] width 63 height 24
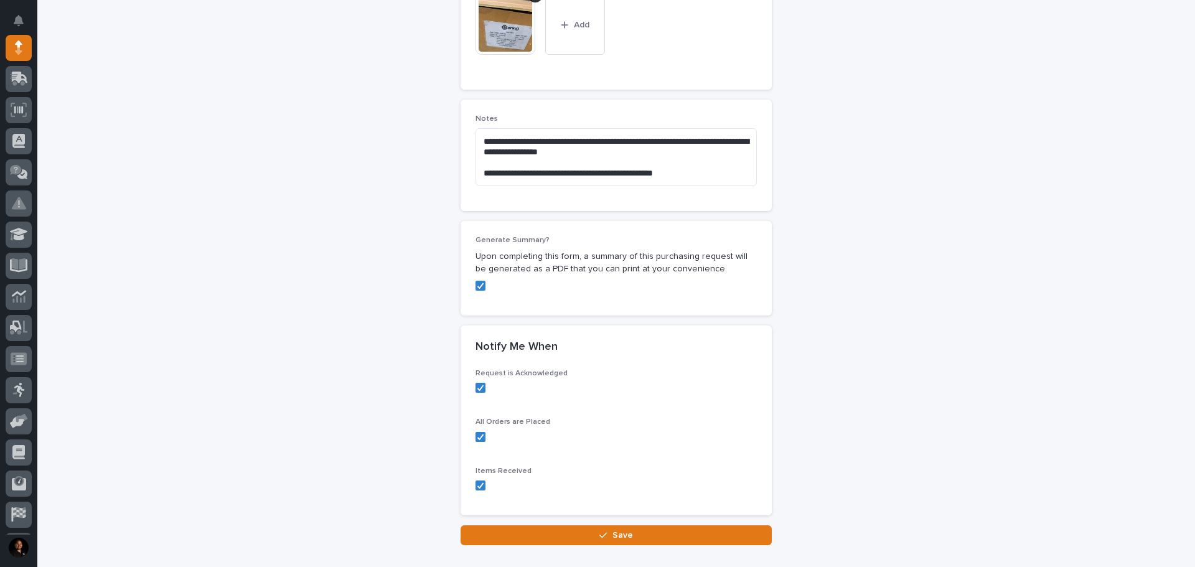
scroll to position [894, 0]
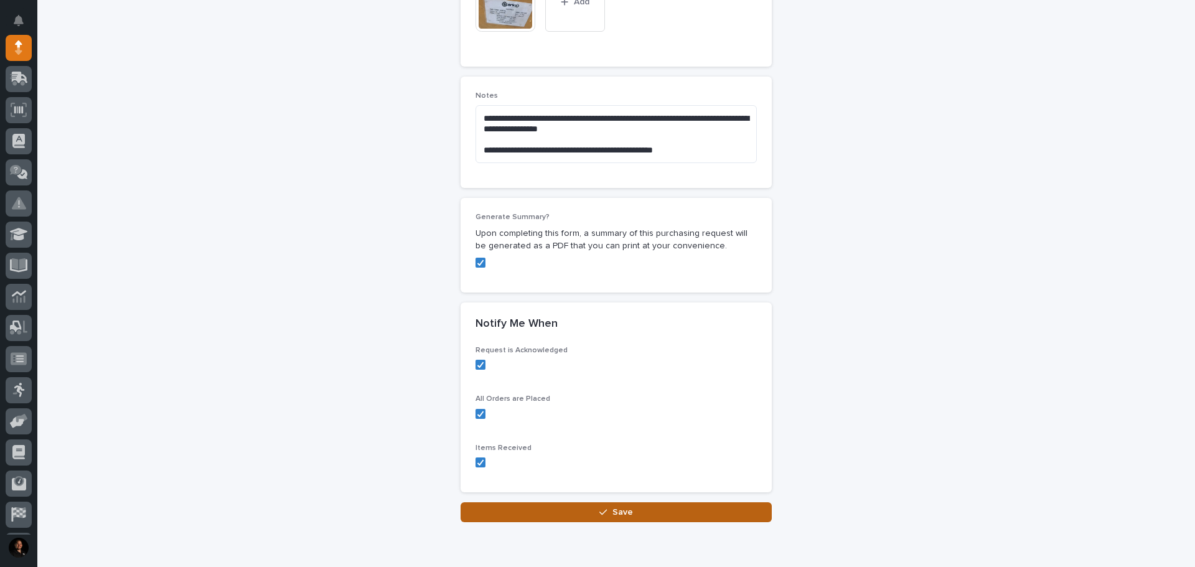
click at [681, 515] on button "Save" at bounding box center [615, 512] width 311 height 20
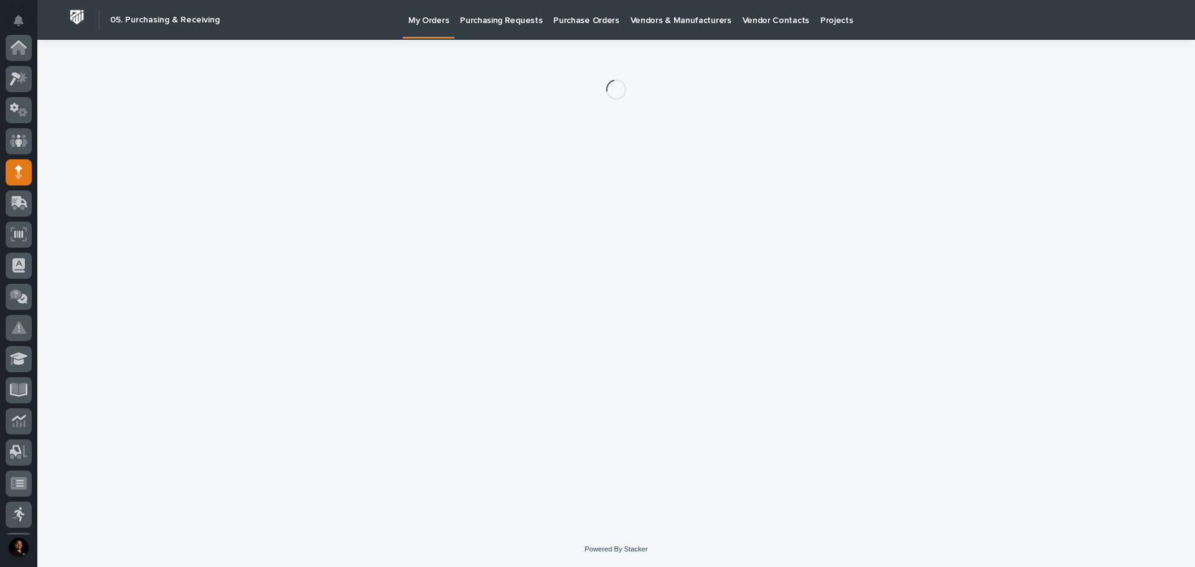
scroll to position [124, 0]
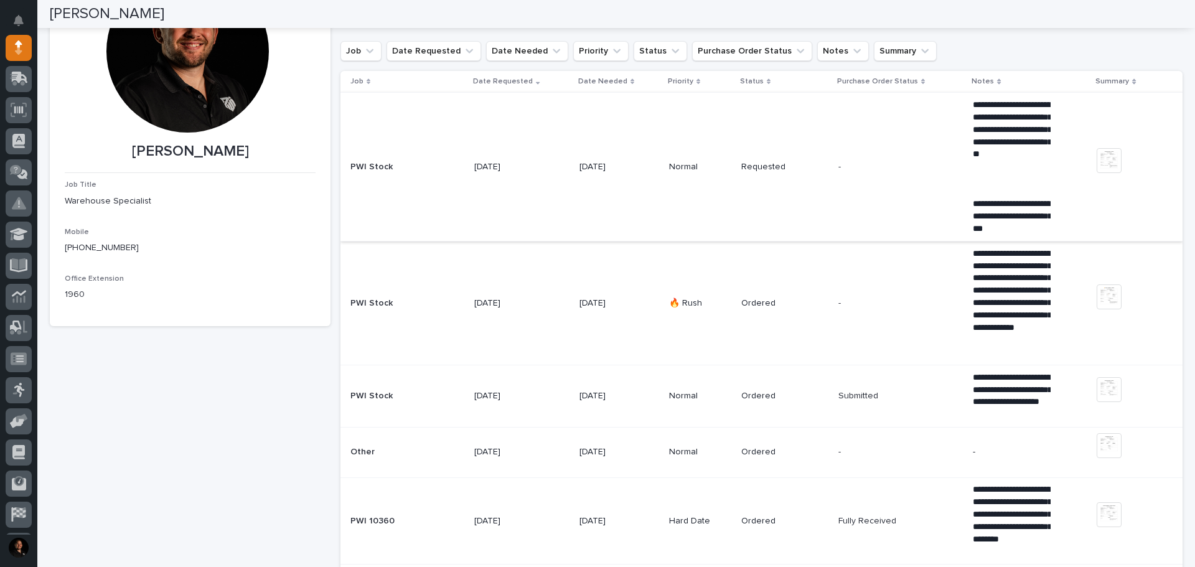
scroll to position [0, 0]
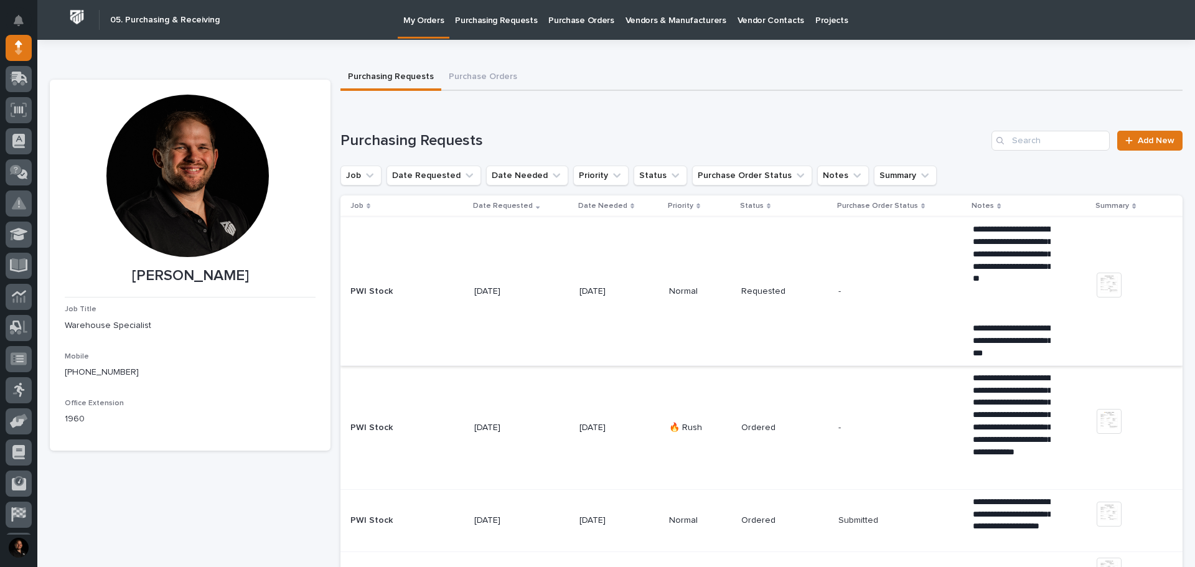
click at [1105, 289] on img at bounding box center [1108, 285] width 25 height 25
